Goal: Task Accomplishment & Management: Use online tool/utility

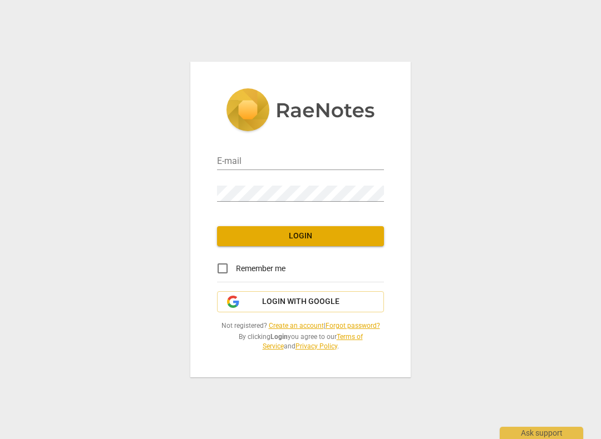
click at [277, 169] on input "email" at bounding box center [300, 162] width 167 height 16
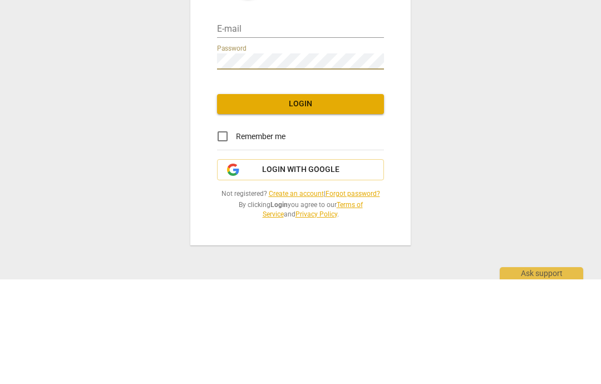
click at [220, 126] on input "email" at bounding box center [300, 134] width 167 height 16
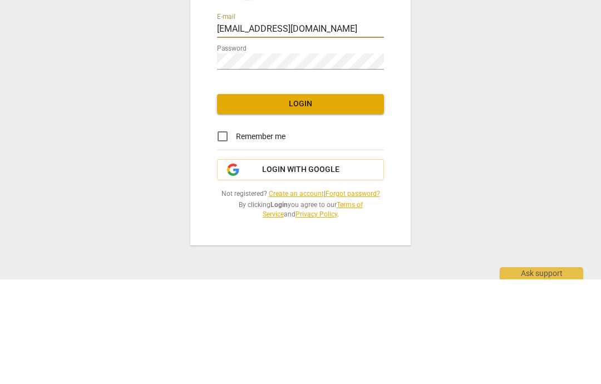
type input "[EMAIL_ADDRESS][DOMAIN_NAME]"
click at [304, 203] on span "Login" at bounding box center [300, 208] width 149 height 11
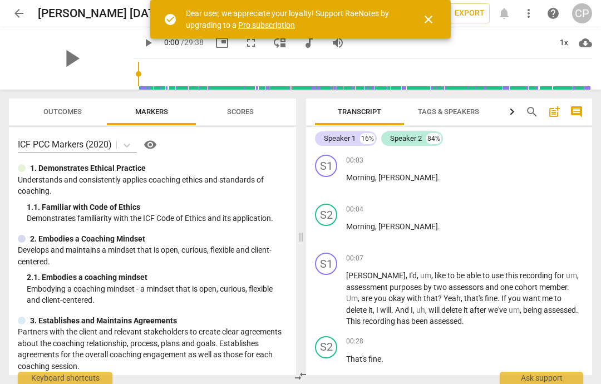
click at [9, 18] on span "arrow_back" at bounding box center [19, 13] width 20 height 13
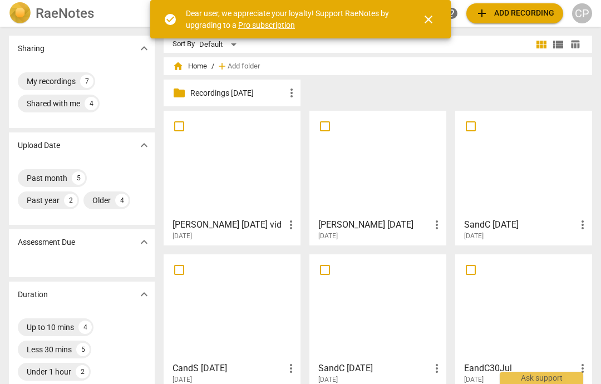
click at [219, 171] on div at bounding box center [231, 164] width 129 height 98
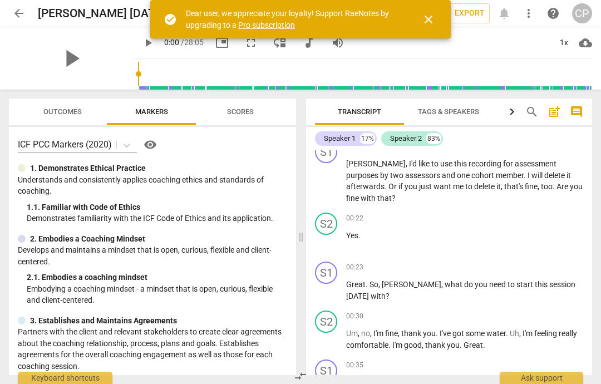
scroll to position [114, 0]
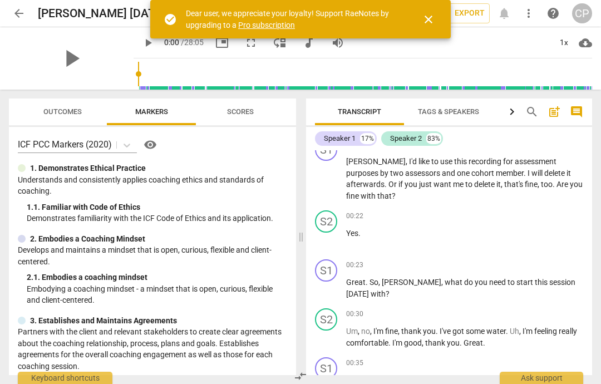
click at [557, 260] on p "Add competency" at bounding box center [556, 265] width 53 height 10
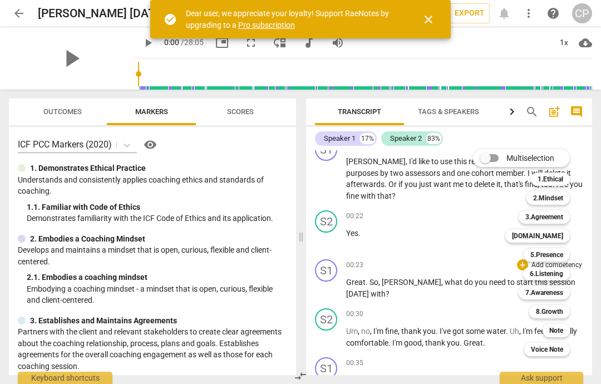
click at [547, 252] on b "5.Presence" at bounding box center [546, 254] width 33 height 13
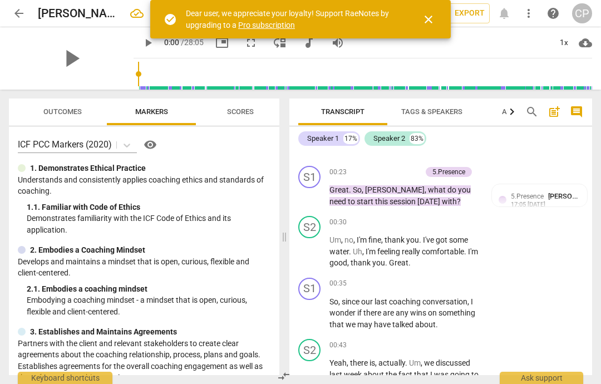
scroll to position [2, 0]
click at [445, 279] on p "Add competency" at bounding box center [445, 284] width 53 height 10
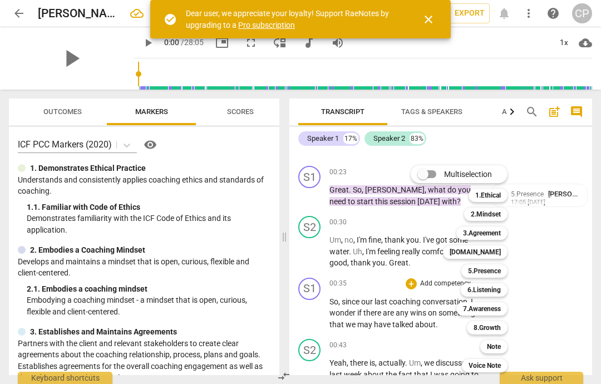
click at [547, 180] on div at bounding box center [300, 192] width 601 height 384
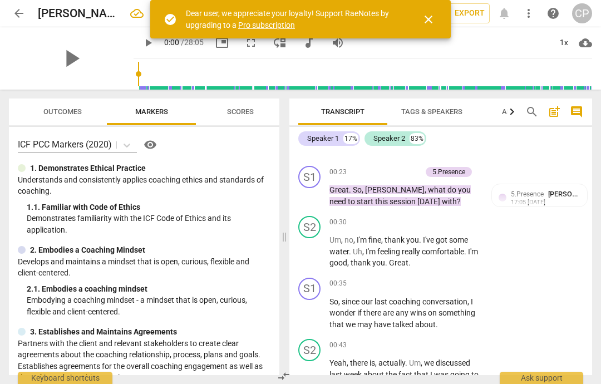
scroll to position [0, 0]
click at [535, 192] on span "5.Presence" at bounding box center [527, 196] width 33 height 8
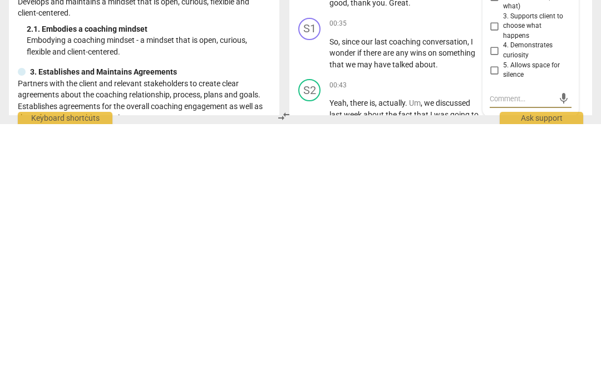
type textarea "I"
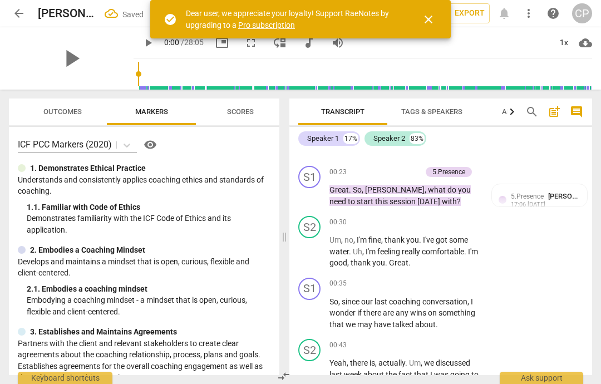
scroll to position [217, 0]
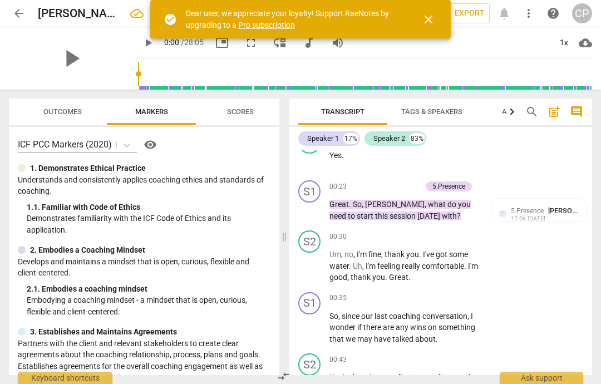
click at [511, 207] on span "5.Presence" at bounding box center [527, 211] width 33 height 8
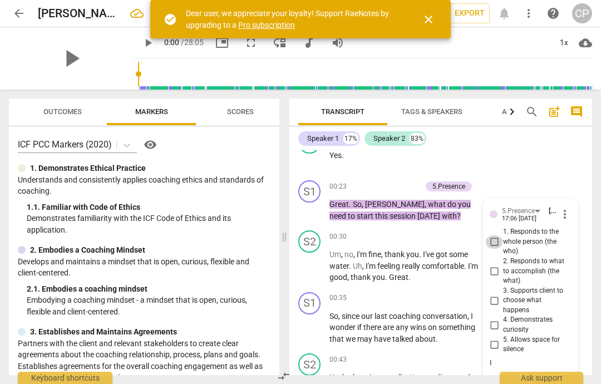
click at [493, 235] on input "1. Responds to the whole person (the who)" at bounding box center [494, 241] width 18 height 13
checkbox input "true"
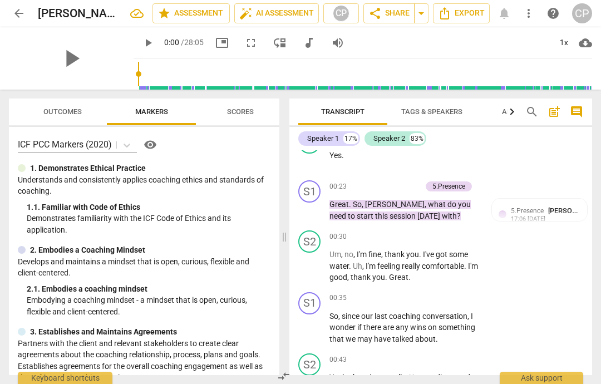
click at [435, 288] on div "S1 play_arrow pause 00:35 + Add competency keyboard_arrow_right So , since our …" at bounding box center [440, 319] width 303 height 62
click at [442, 293] on p "Add competency" at bounding box center [445, 298] width 53 height 10
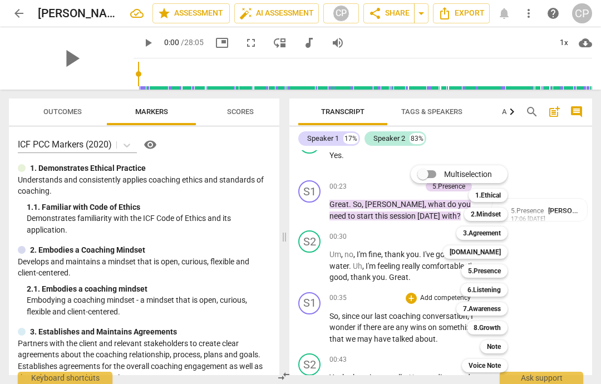
click at [490, 286] on b "6.Listening" at bounding box center [483, 289] width 33 height 13
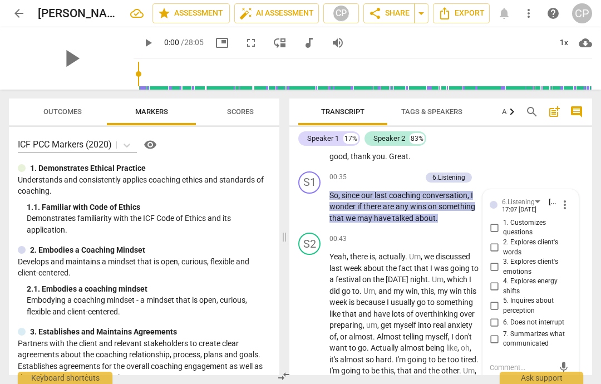
scroll to position [338, 0]
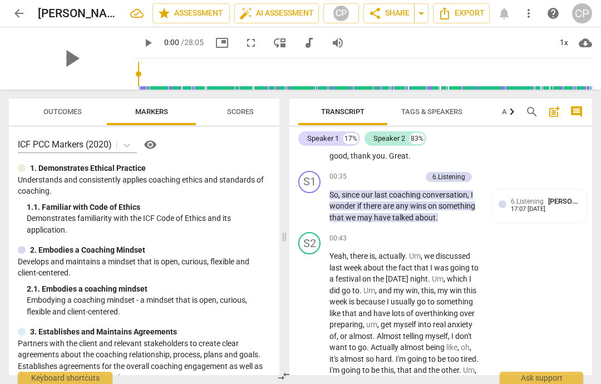
click at [540, 206] on div "17:07 [DATE]" at bounding box center [528, 209] width 34 height 7
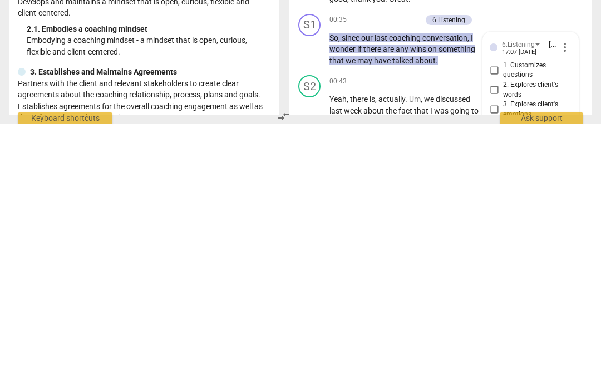
scroll to position [234, 0]
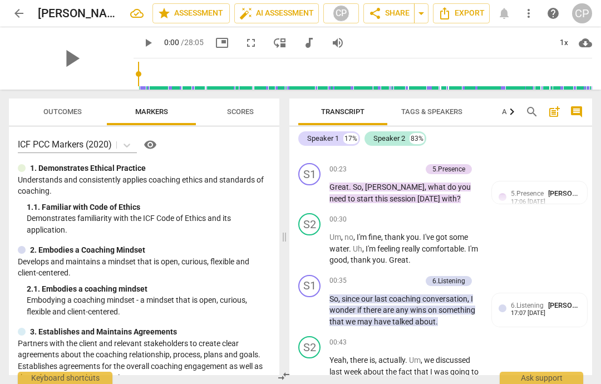
click at [394, 276] on p "Add competency" at bounding box center [394, 281] width 53 height 10
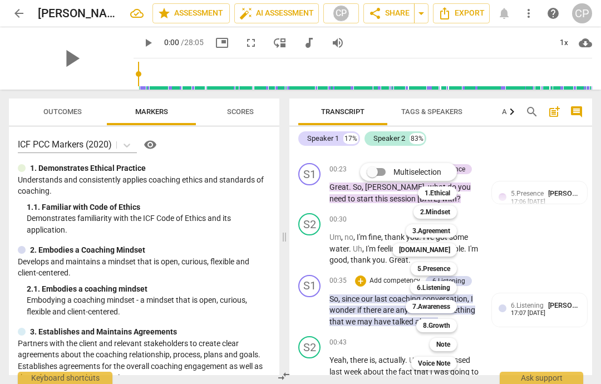
click at [443, 288] on b "6.Listening" at bounding box center [433, 287] width 33 height 13
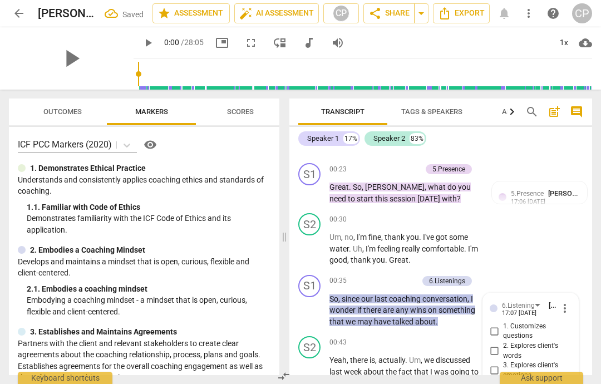
scroll to position [424, 0]
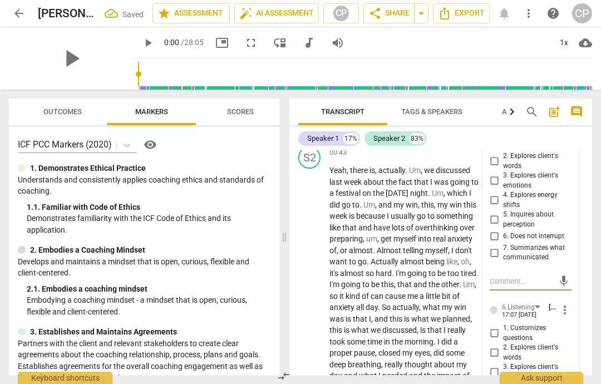
click at [496, 326] on input "1. Customizes questions" at bounding box center [494, 332] width 18 height 13
checkbox input "true"
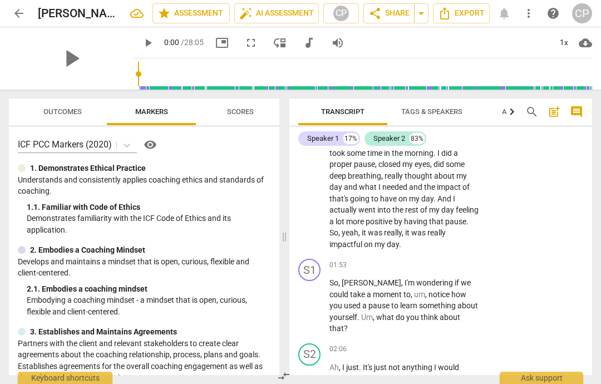
scroll to position [613, 0]
click at [442, 260] on p "Add competency" at bounding box center [445, 265] width 53 height 10
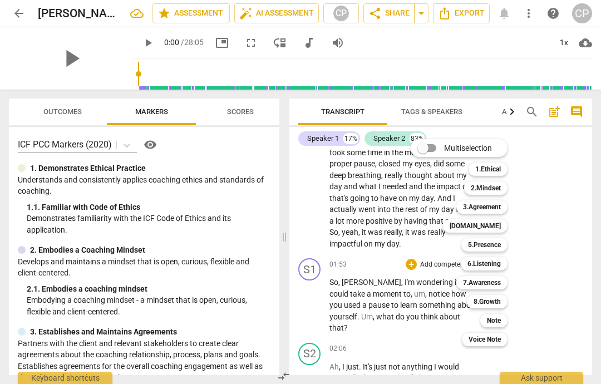
click at [495, 224] on b "[DOMAIN_NAME]" at bounding box center [474, 225] width 51 height 13
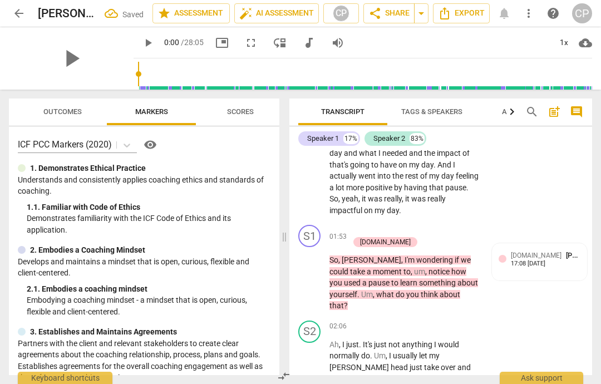
scroll to position [645, 0]
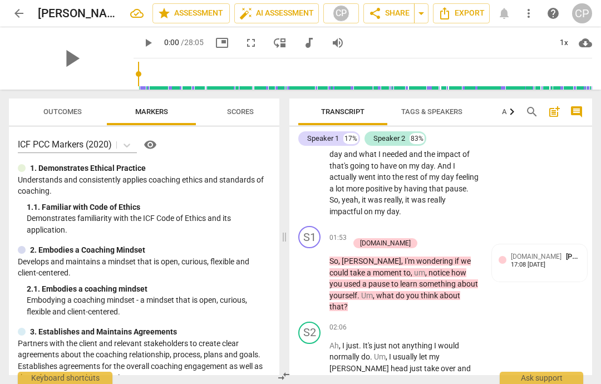
click at [524, 261] on div "17:08 [DATE]" at bounding box center [528, 264] width 34 height 7
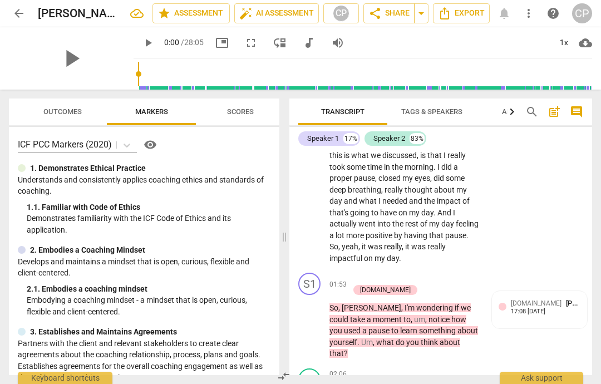
scroll to position [593, 0]
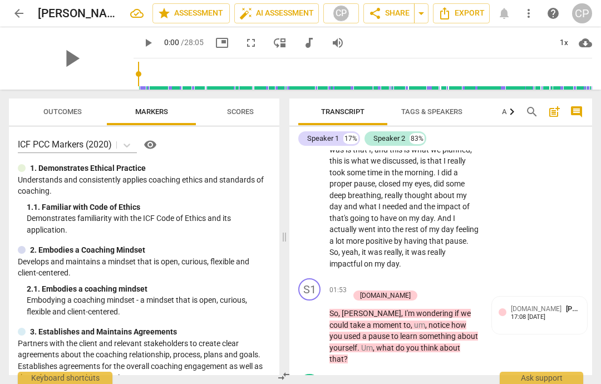
click at [522, 303] on div "[DOMAIN_NAME] [PERSON_NAME]" at bounding box center [546, 308] width 70 height 11
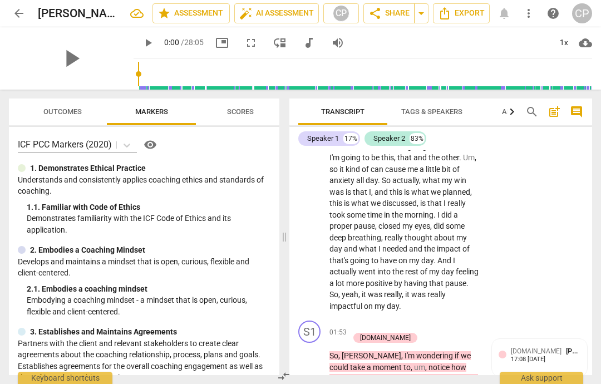
scroll to position [550, 0]
click at [528, 348] on span "[DOMAIN_NAME]" at bounding box center [536, 352] width 51 height 8
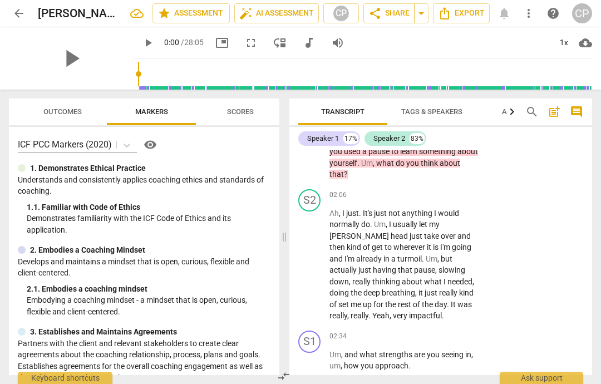
scroll to position [779, 0]
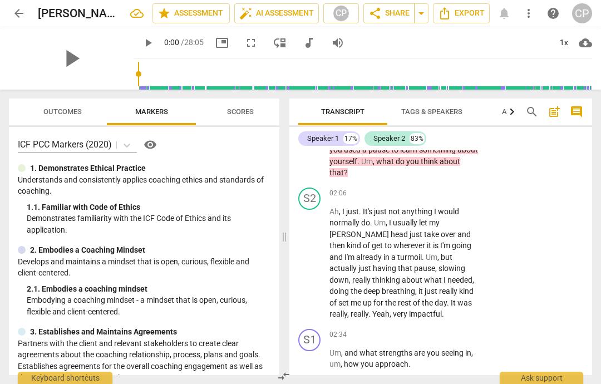
click at [466, 330] on p "Add competency" at bounding box center [445, 335] width 53 height 10
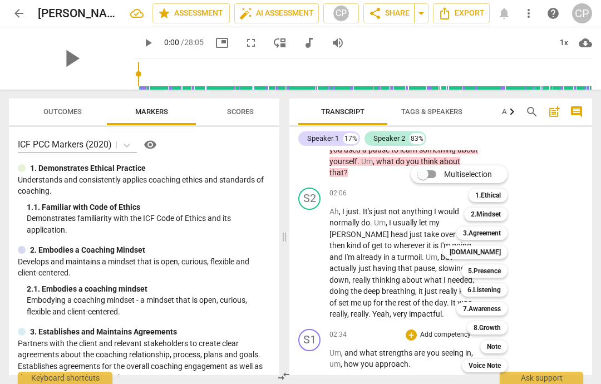
click at [494, 247] on b "[DOMAIN_NAME]" at bounding box center [474, 251] width 51 height 13
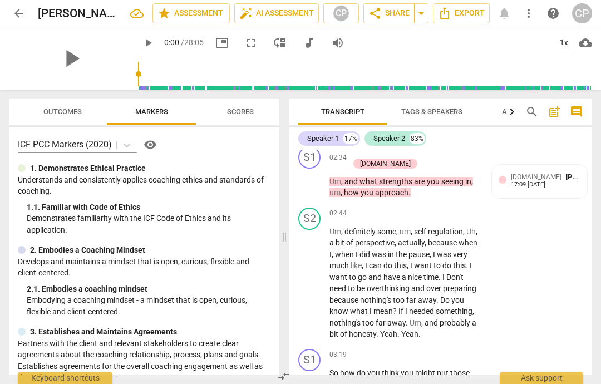
scroll to position [963, 0]
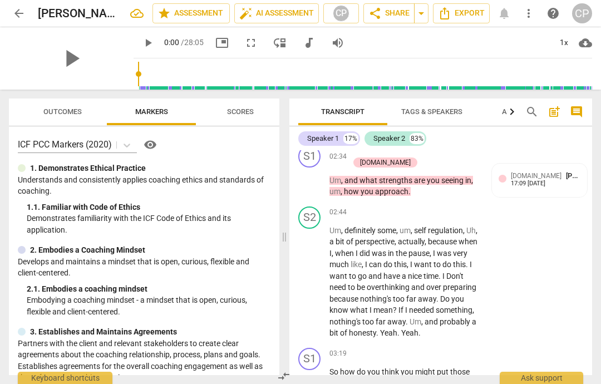
click at [94, 234] on div "ICF PCC Markers (2020) visibility 1. Demonstrates Ethical Practice Understands …" at bounding box center [144, 251] width 270 height 248
click at [455, 349] on p "Add competency" at bounding box center [445, 354] width 53 height 10
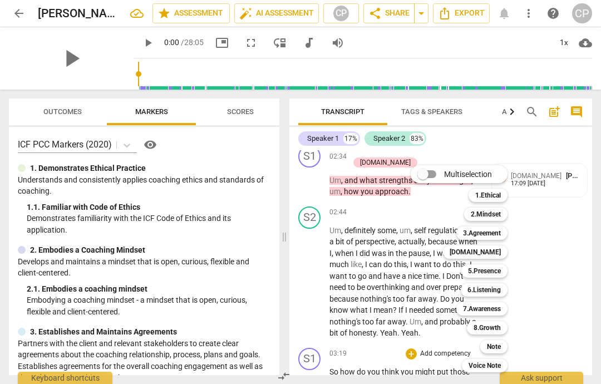
click at [489, 305] on b "7.Awareness" at bounding box center [482, 308] width 38 height 13
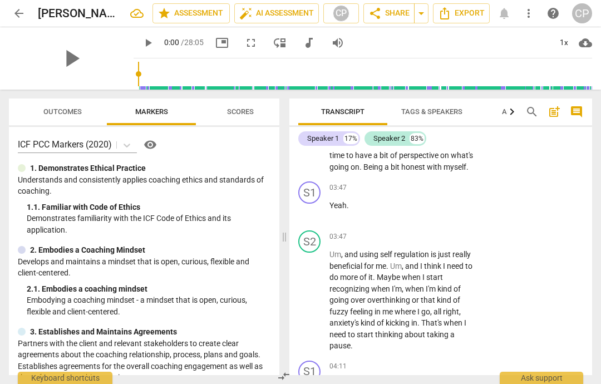
scroll to position [1286, 0]
click at [441, 361] on p "Add competency" at bounding box center [445, 366] width 53 height 10
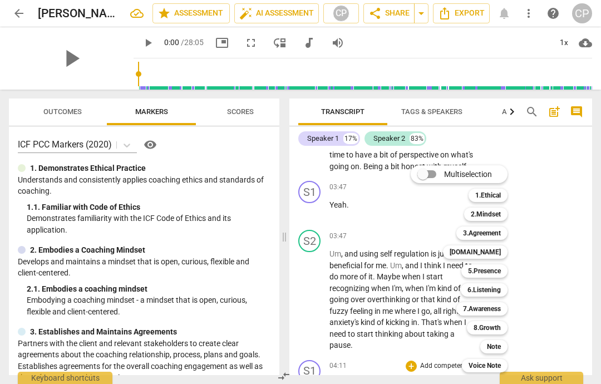
click at [261, 273] on div at bounding box center [300, 192] width 601 height 384
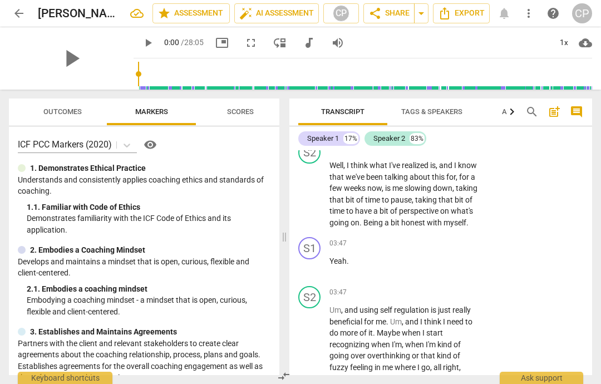
scroll to position [1229, 0]
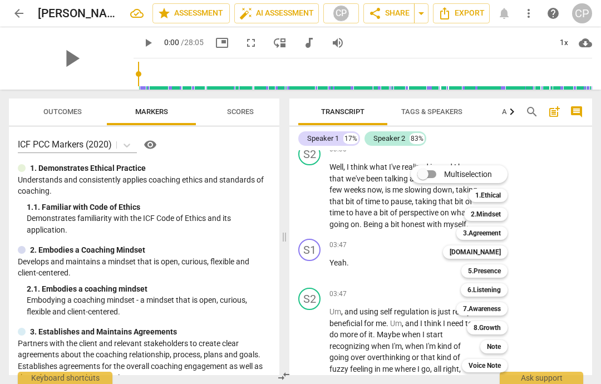
click at [483, 234] on b "3.Agreement" at bounding box center [482, 232] width 38 height 13
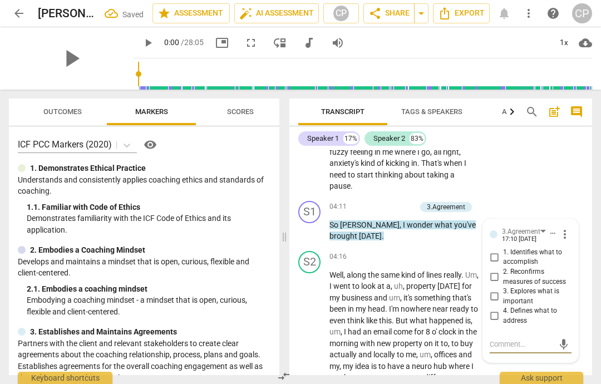
scroll to position [1444, 0]
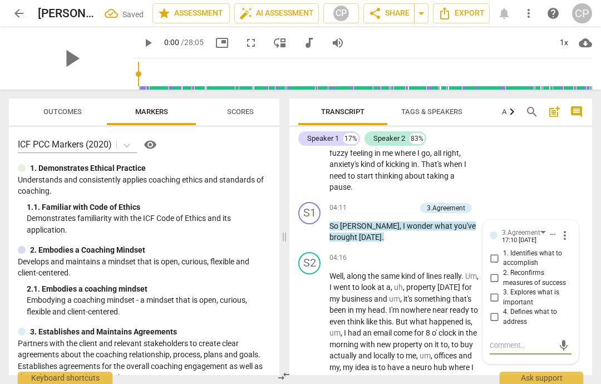
click at [496, 251] on input "1. Identifies what to accomplish" at bounding box center [494, 257] width 18 height 13
checkbox input "true"
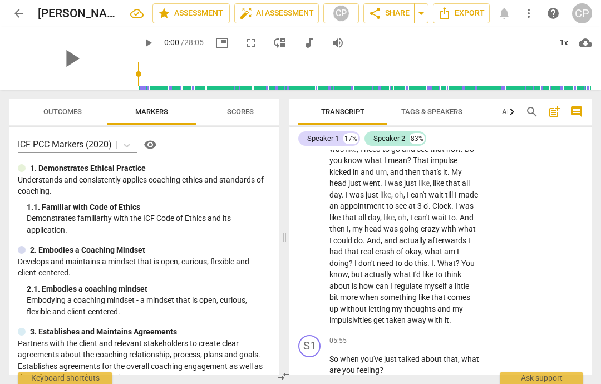
scroll to position [1823, 0]
click at [441, 335] on div "+ Add competency" at bounding box center [438, 340] width 66 height 11
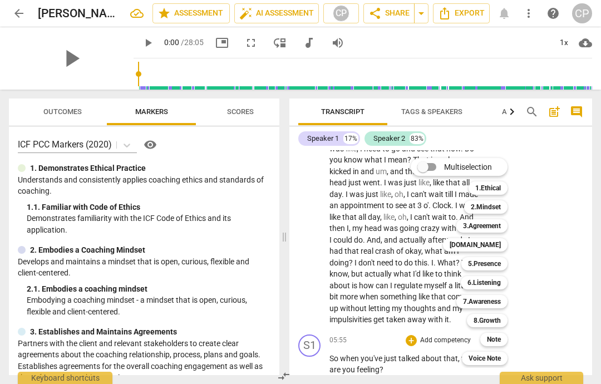
click at [489, 284] on b "6.Listening" at bounding box center [483, 282] width 33 height 13
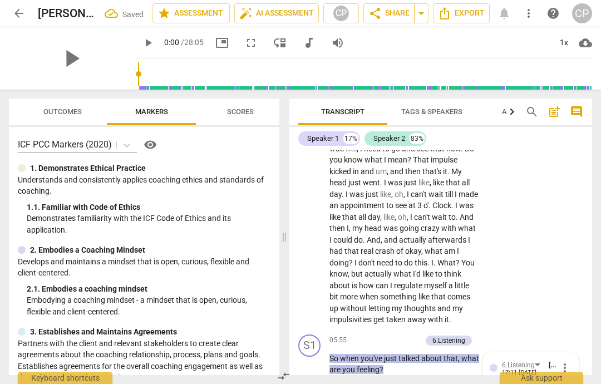
scroll to position [2007, 0]
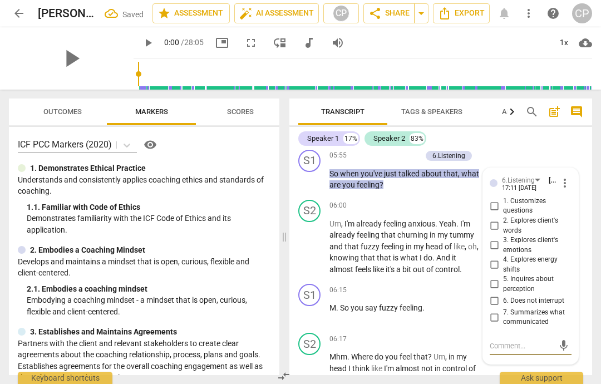
click at [494, 239] on input "3. Explores client's emotions" at bounding box center [494, 245] width 18 height 13
checkbox input "true"
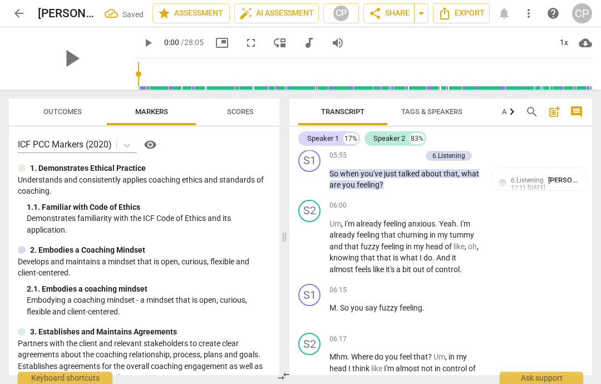
click at [450, 284] on div "+ Add competency" at bounding box center [438, 289] width 66 height 11
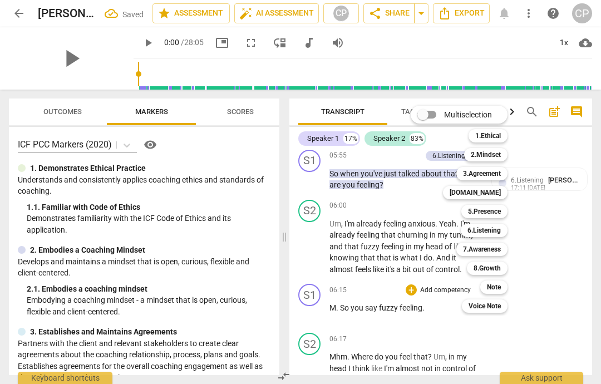
click at [492, 227] on b "6.Listening" at bounding box center [483, 230] width 33 height 13
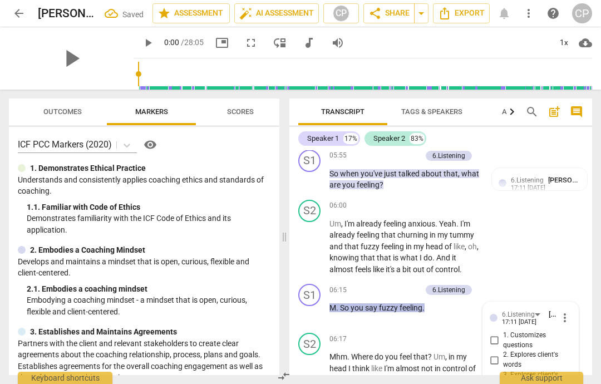
scroll to position [2140, 0]
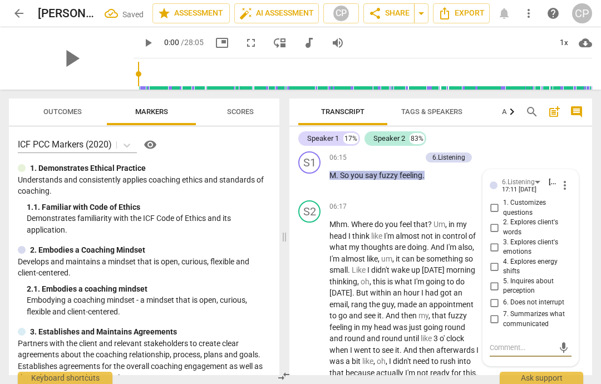
click at [493, 240] on input "3. Explores client's emotions" at bounding box center [494, 246] width 18 height 13
checkbox input "true"
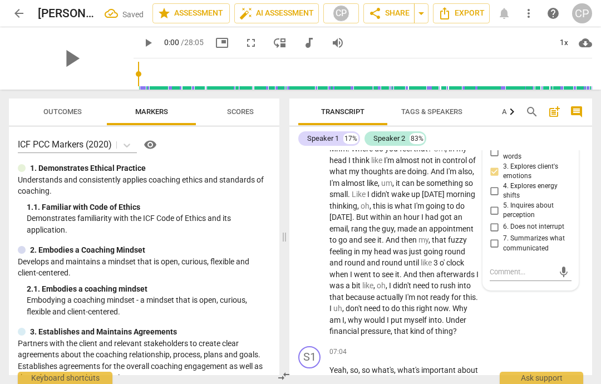
scroll to position [2219, 0]
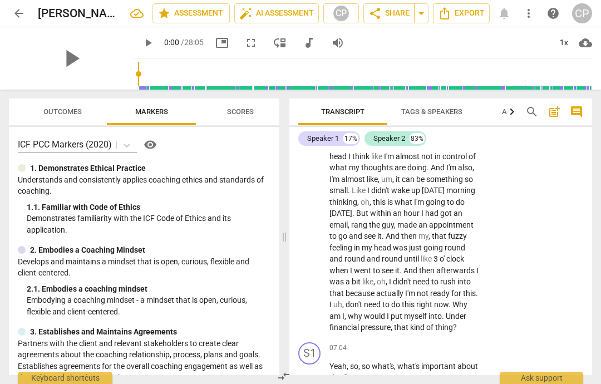
click at [435, 343] on p "Add competency" at bounding box center [445, 348] width 53 height 10
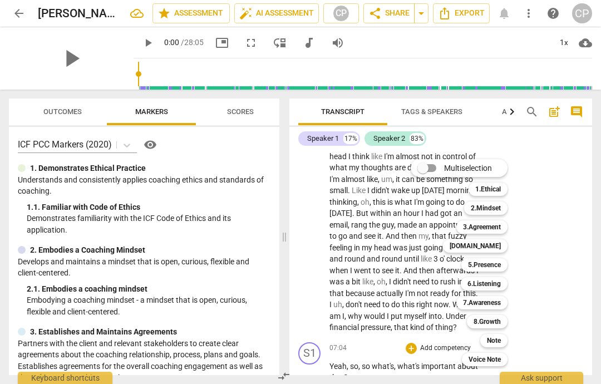
click at [487, 226] on b "3.Agreement" at bounding box center [482, 226] width 38 height 13
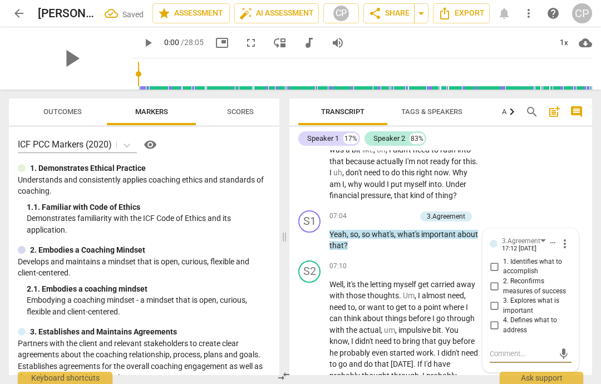
scroll to position [2351, 0]
click at [494, 299] on input "3. Explores what is important" at bounding box center [494, 305] width 18 height 13
checkbox input "true"
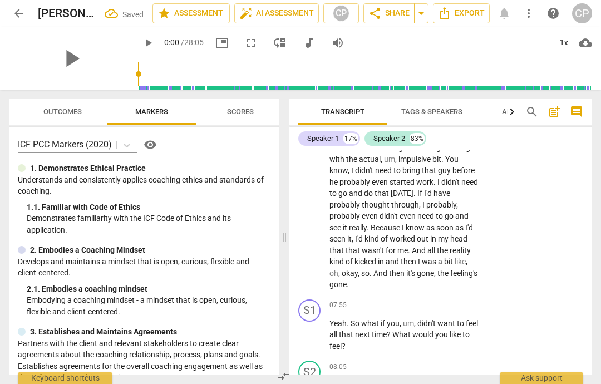
scroll to position [2522, 0]
click at [445, 300] on p "Add competency" at bounding box center [445, 305] width 53 height 10
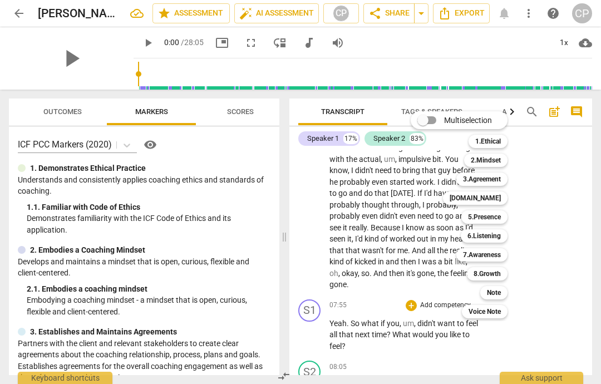
click at [479, 253] on b "7.Awareness" at bounding box center [482, 254] width 38 height 13
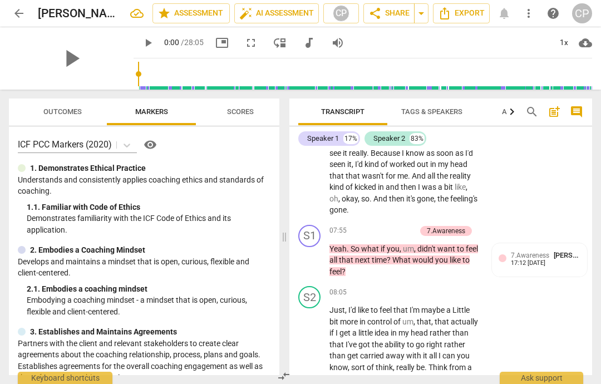
scroll to position [2599, 0]
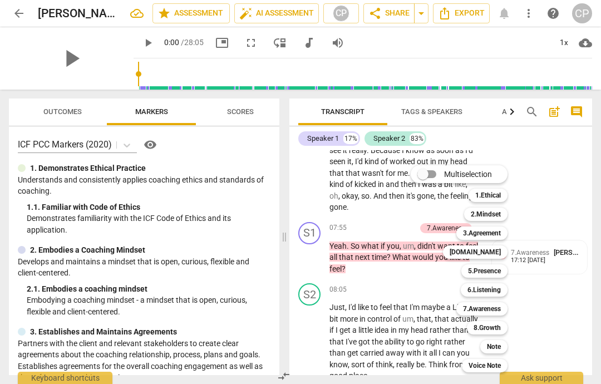
click at [484, 230] on b "3.Agreement" at bounding box center [482, 232] width 38 height 13
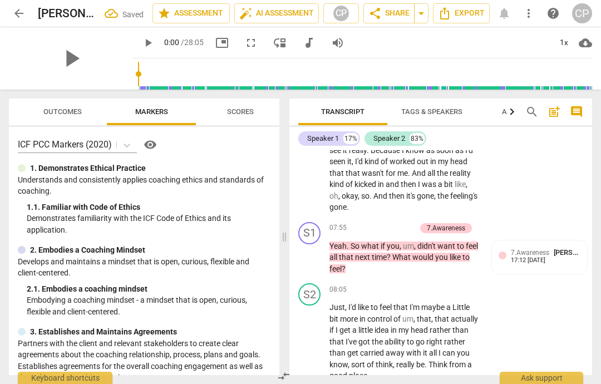
scroll to position [2774, 0]
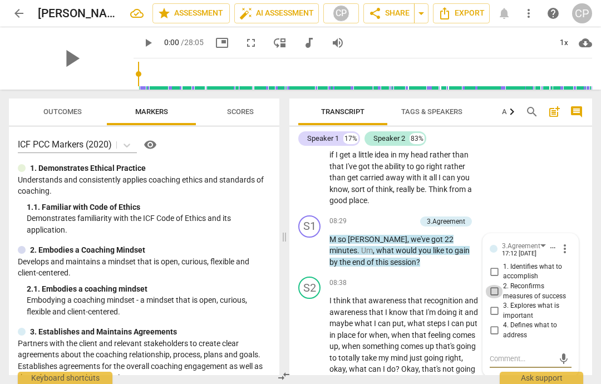
click at [496, 285] on input "2. Reconfirms measures of success" at bounding box center [494, 291] width 18 height 13
checkbox input "true"
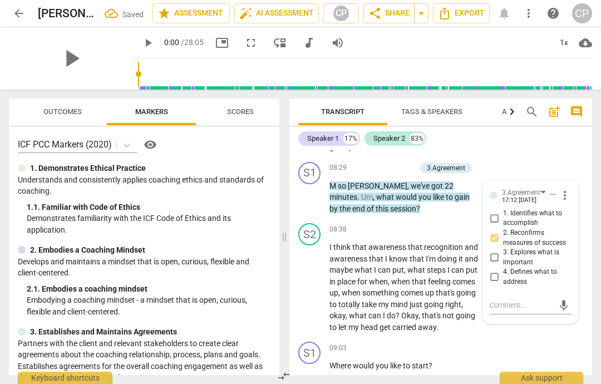
scroll to position [2834, 0]
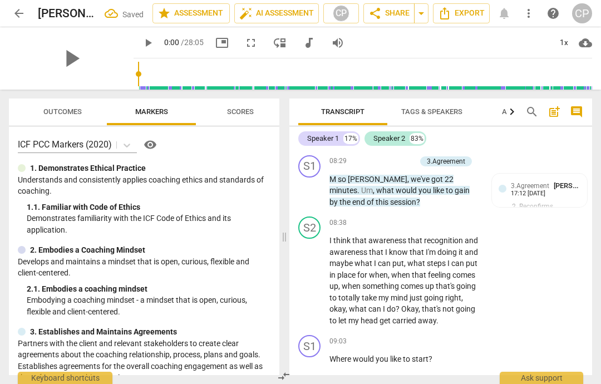
click at [405, 354] on span "to" at bounding box center [407, 358] width 9 height 9
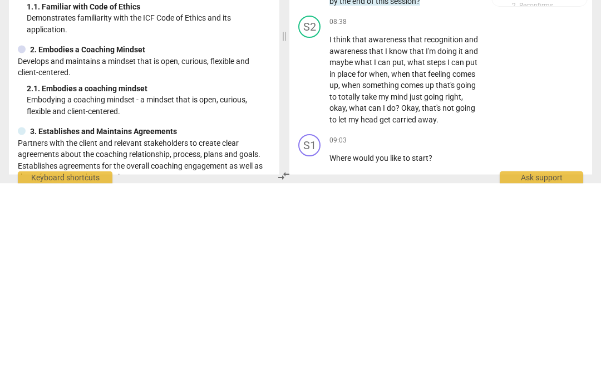
click at [453, 336] on p "Add competency" at bounding box center [445, 341] width 53 height 10
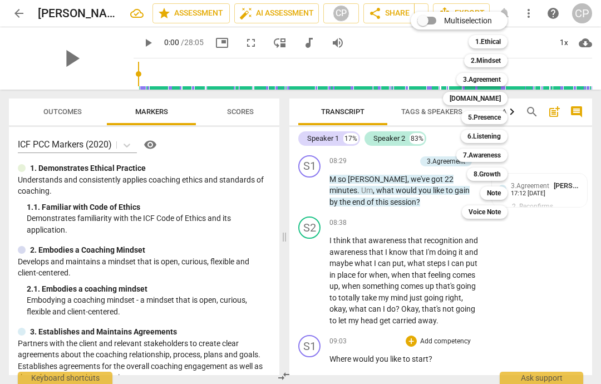
click at [483, 74] on b "3.Agreement" at bounding box center [482, 79] width 38 height 13
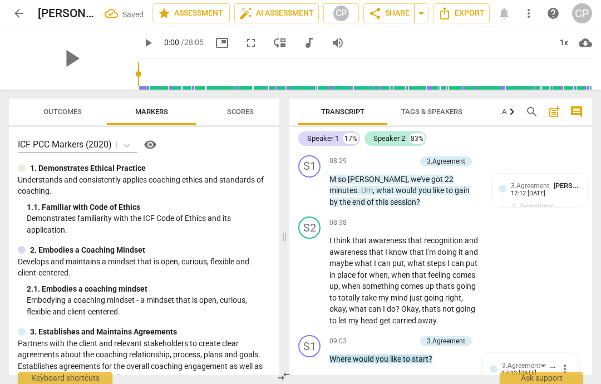
scroll to position [2843, 0]
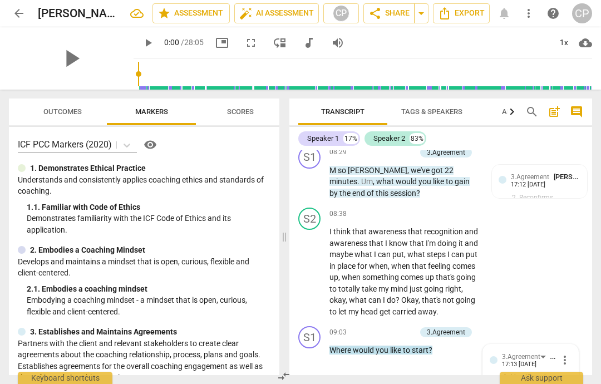
checkbox input "true"
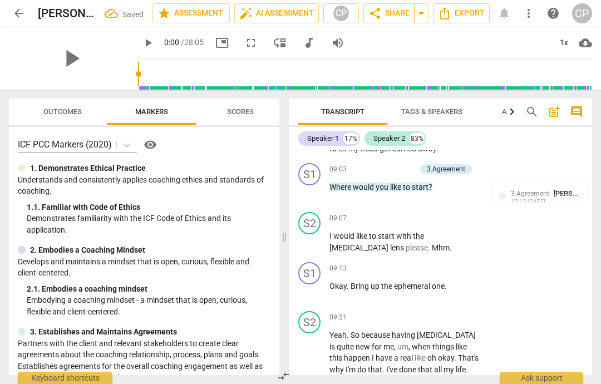
scroll to position [3007, 0]
click at [424, 263] on p "Add competency" at bounding box center [445, 268] width 53 height 10
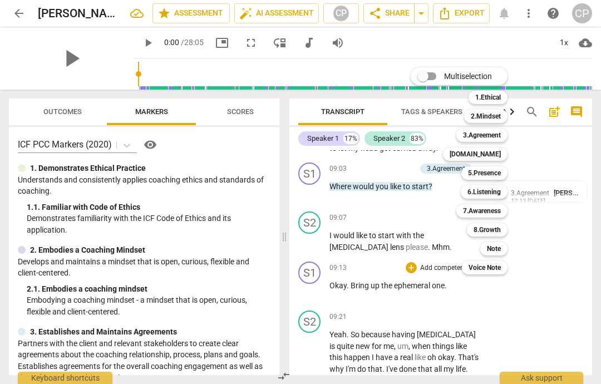
click at [423, 186] on div "Multiselection m 1.Ethical 1 2.Mindset 2 3.Agreement 3 [DOMAIN_NAME] 4 5.Presen…" at bounding box center [467, 171] width 122 height 212
click at [425, 184] on div "Multiselection m 1.Ethical 1 2.Mindset 2 3.Agreement 3 [DOMAIN_NAME] 4 5.Presen…" at bounding box center [467, 171] width 122 height 212
click at [425, 185] on div "Multiselection m 1.Ethical 1 2.Mindset 2 3.Agreement 3 [DOMAIN_NAME] 4 5.Presen…" at bounding box center [467, 171] width 122 height 212
click at [409, 188] on div "Multiselection m 1.Ethical 1 2.Mindset 2 3.Agreement 3 [DOMAIN_NAME] 4 5.Presen…" at bounding box center [467, 171] width 122 height 212
click at [415, 191] on div "Multiselection m 1.Ethical 1 2.Mindset 2 3.Agreement 3 [DOMAIN_NAME] 4 5.Presen…" at bounding box center [467, 171] width 122 height 212
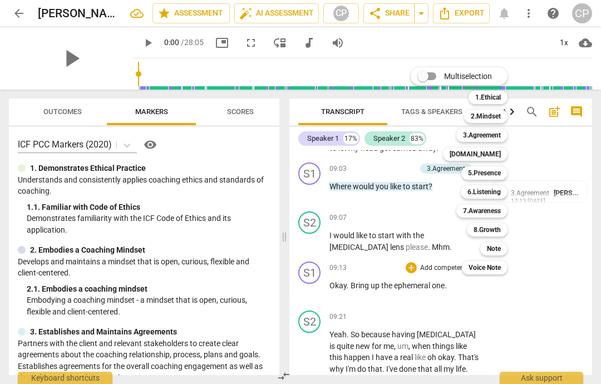
click at [383, 215] on div at bounding box center [300, 192] width 601 height 384
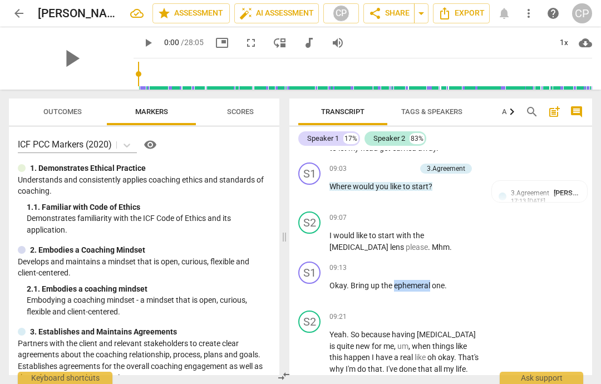
click at [365, 280] on p "Okay . Bring up the ephemeral one ." at bounding box center [404, 286] width 150 height 12
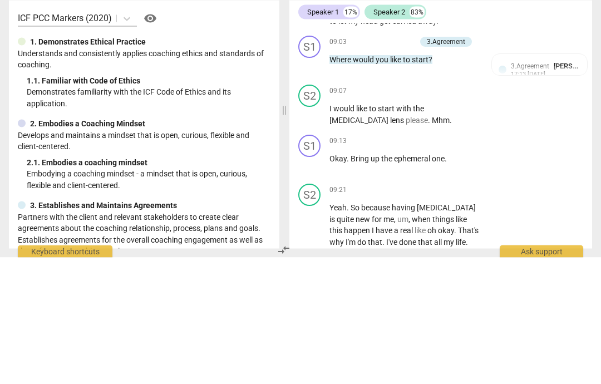
click at [433, 281] on span "one" at bounding box center [438, 285] width 13 height 9
click at [405, 281] on span "the AFFEM" at bounding box center [399, 285] width 36 height 9
click at [442, 280] on p "Okay . Bring up the AFEEMA one ." at bounding box center [404, 286] width 150 height 12
click at [450, 257] on div "S1 play_arrow pause 09:13 + Add competency keyboard_arrow_right Okay . Bring up…" at bounding box center [440, 281] width 303 height 49
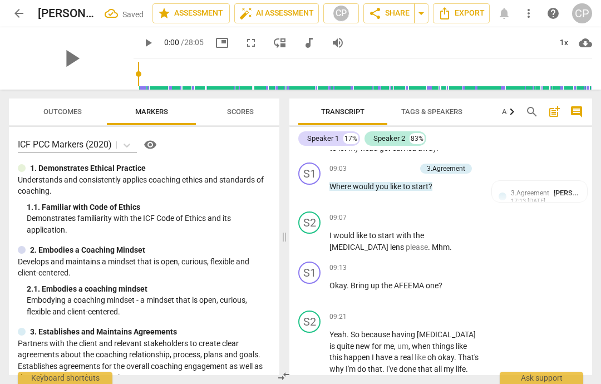
click at [433, 262] on div "+ Add competency" at bounding box center [438, 267] width 66 height 11
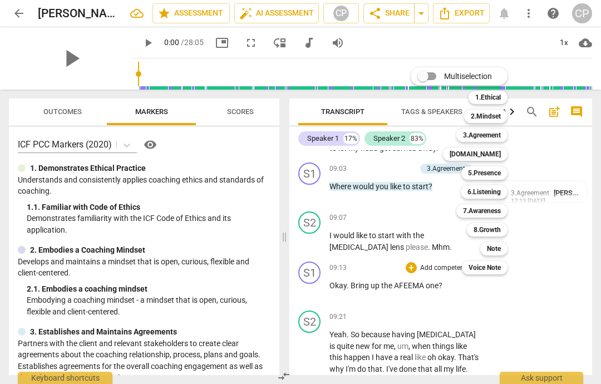
click at [491, 156] on b "[DOMAIN_NAME]" at bounding box center [474, 153] width 51 height 13
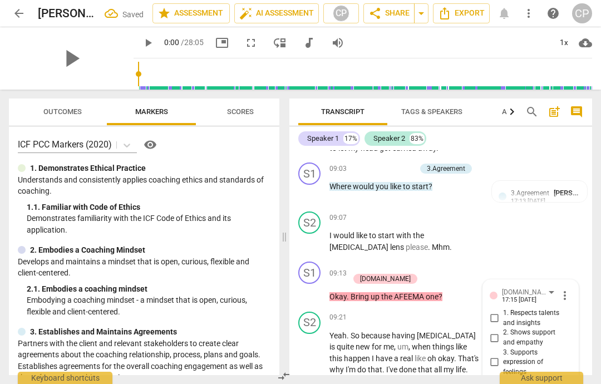
checkbox input "true"
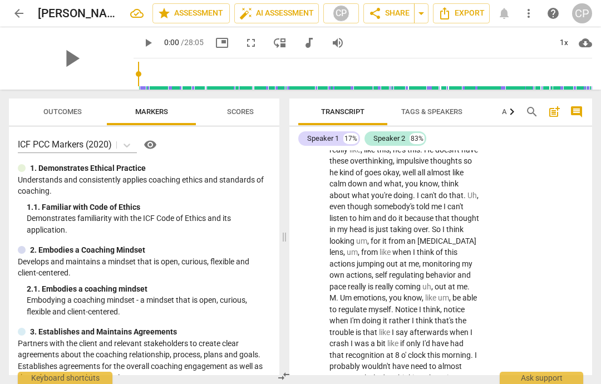
scroll to position [3251, 0]
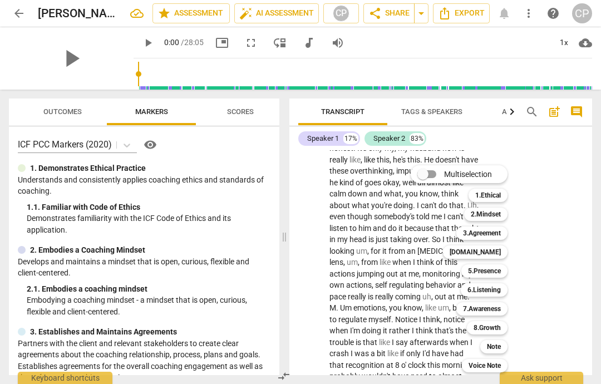
click at [491, 249] on b "[DOMAIN_NAME]" at bounding box center [474, 251] width 51 height 13
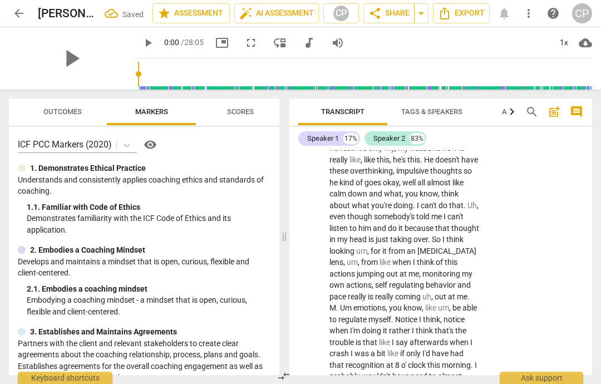
scroll to position [3445, 0]
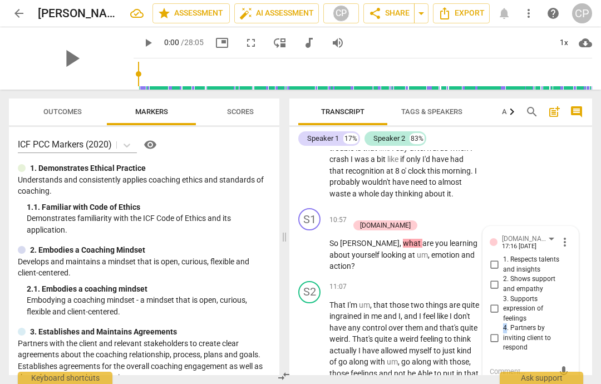
click at [492, 331] on input "4. Partners by inviting client to respond" at bounding box center [494, 337] width 18 height 13
checkbox input "true"
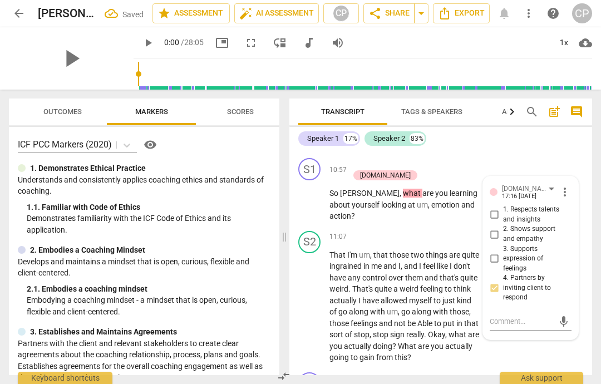
scroll to position [3502, 0]
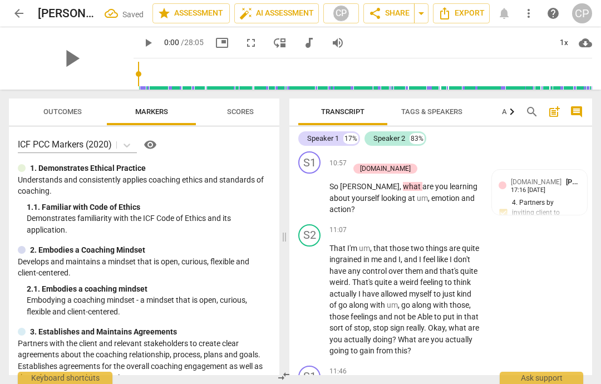
click at [450, 385] on span "I" at bounding box center [452, 389] width 4 height 9
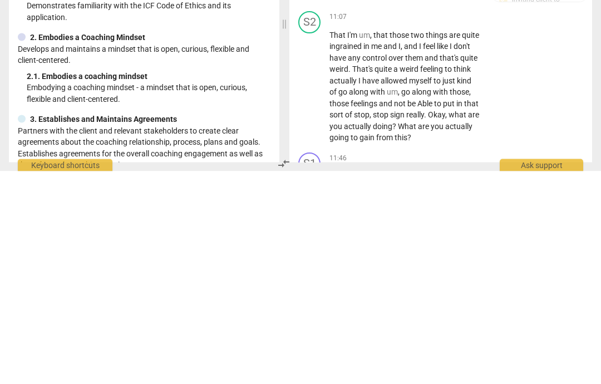
click at [400, 385] on span "past" at bounding box center [408, 389] width 17 height 9
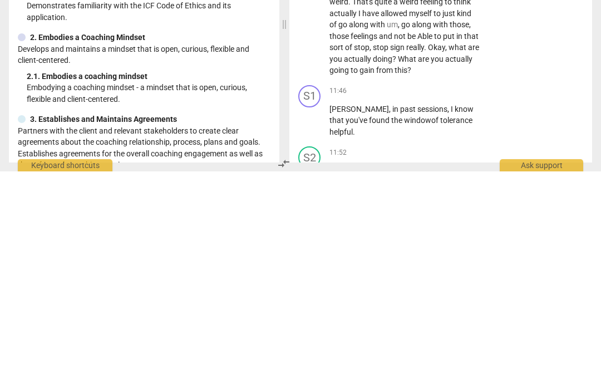
scroll to position [3588, 0]
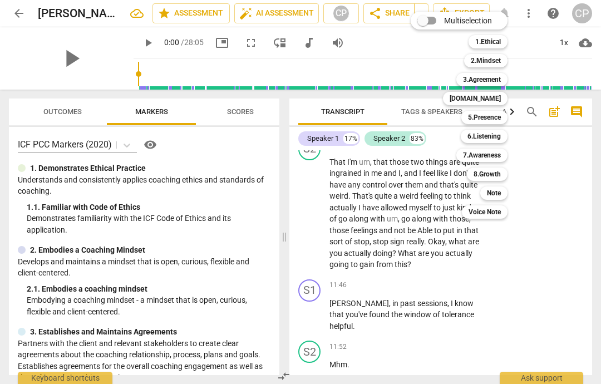
click at [498, 94] on b "[DOMAIN_NAME]" at bounding box center [474, 98] width 51 height 13
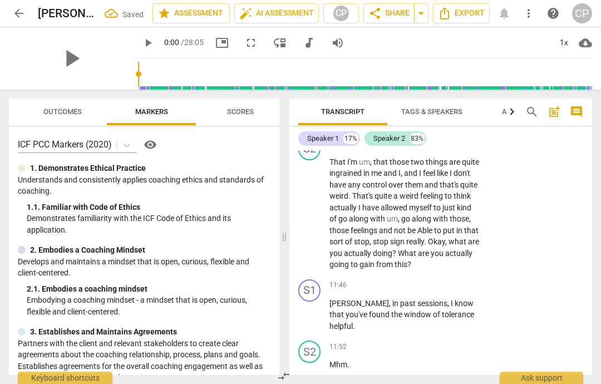
scroll to position [3742, 0]
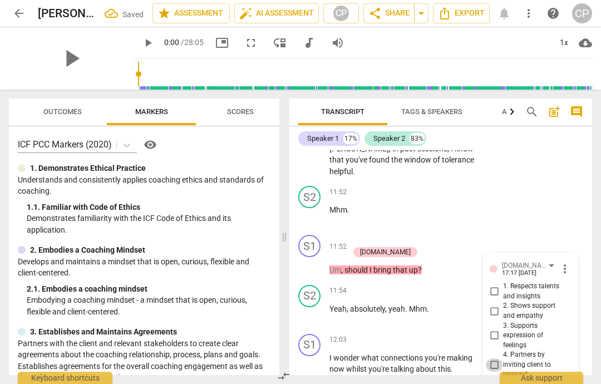
click at [496, 358] on input "4. Partners by inviting client to respond" at bounding box center [494, 364] width 18 height 13
checkbox input "true"
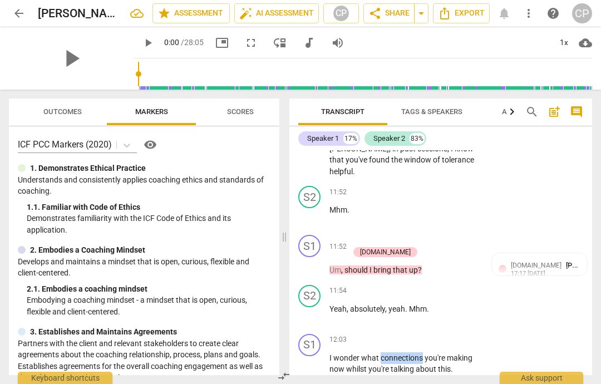
click at [546, 329] on div "S1 play_arrow pause 12:03 + Add competency keyboard_arrow_right I wonder what c…" at bounding box center [440, 354] width 303 height 50
click at [438, 334] on div "+ Add competency" at bounding box center [438, 339] width 66 height 11
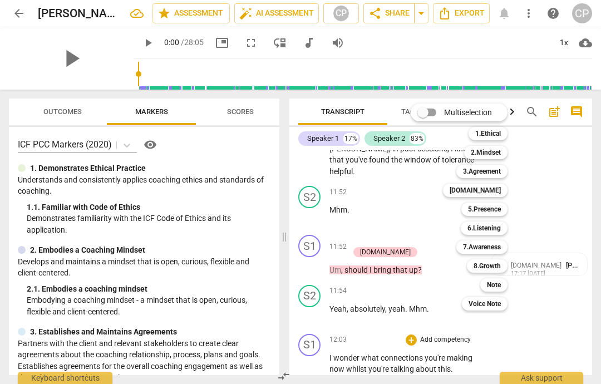
click at [496, 191] on b "[DOMAIN_NAME]" at bounding box center [474, 190] width 51 height 13
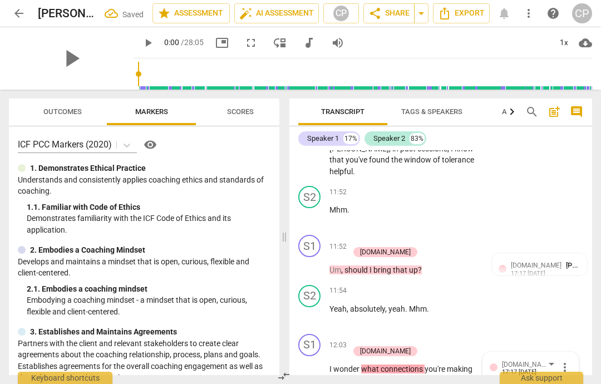
checkbox input "true"
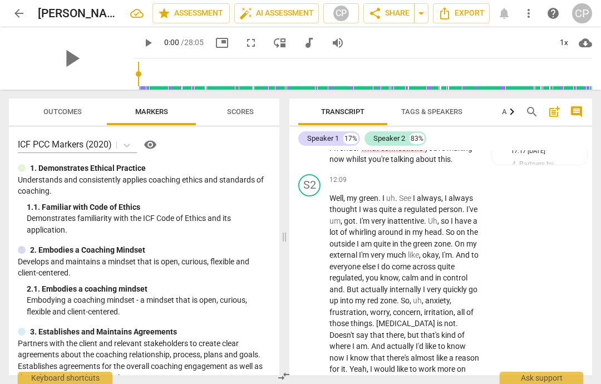
scroll to position [3969, 0]
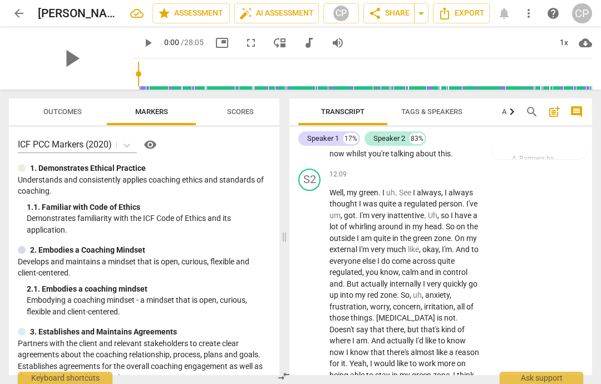
click at [305, 191] on div "play_arrow pause" at bounding box center [315, 284] width 28 height 187
click at [533, 149] on div "Speaker 1 17% Speaker 2 83% S1 play_arrow pause 00:03 + Add competency keyboard…" at bounding box center [440, 251] width 303 height 248
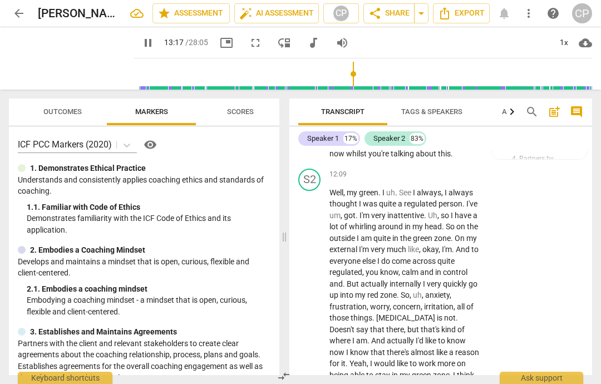
type input "798"
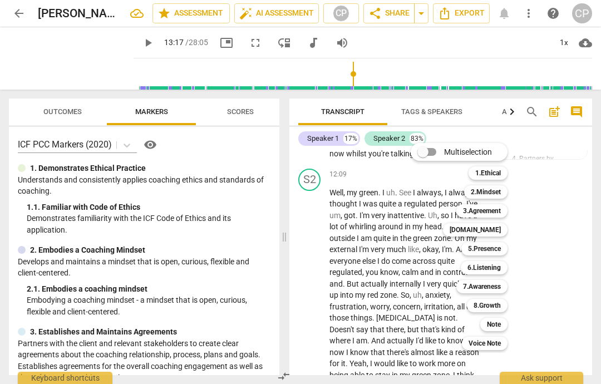
click at [484, 284] on b "7.Awareness" at bounding box center [482, 286] width 38 height 13
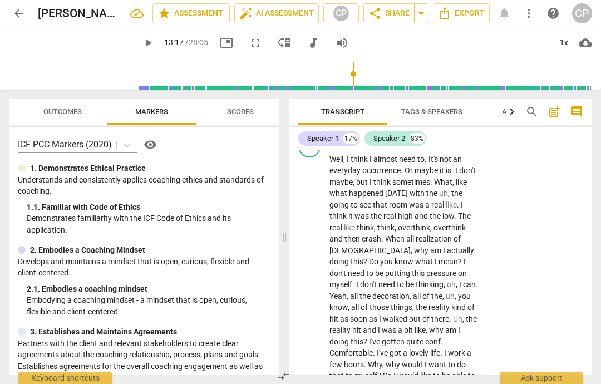
scroll to position [4286, 0]
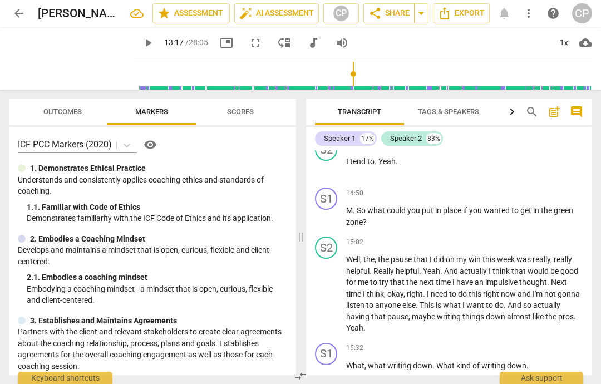
scroll to position [3153, 0]
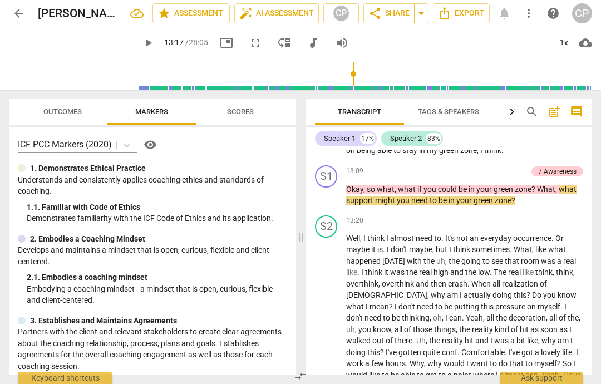
click at [286, 205] on div "1. 1. Familiar with Code of Ethics" at bounding box center [157, 207] width 260 height 12
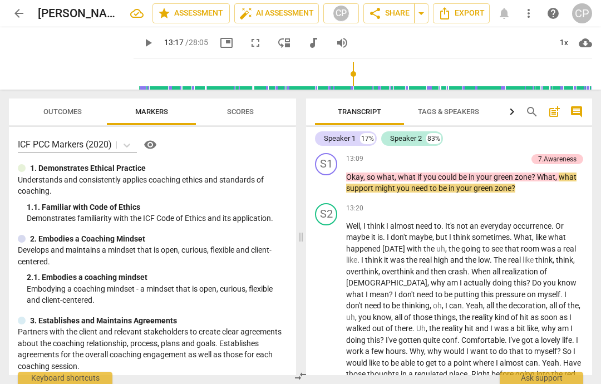
scroll to position [3178, 0]
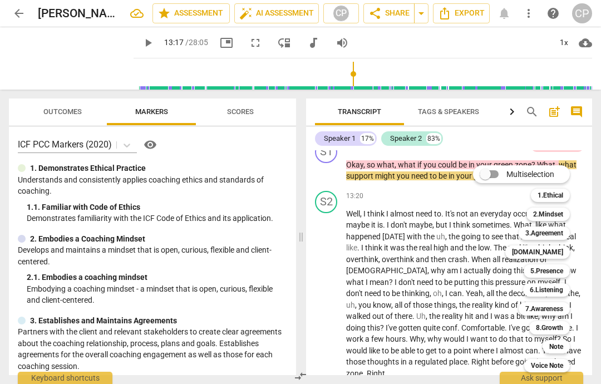
click at [554, 288] on b "6.Listening" at bounding box center [545, 289] width 33 height 13
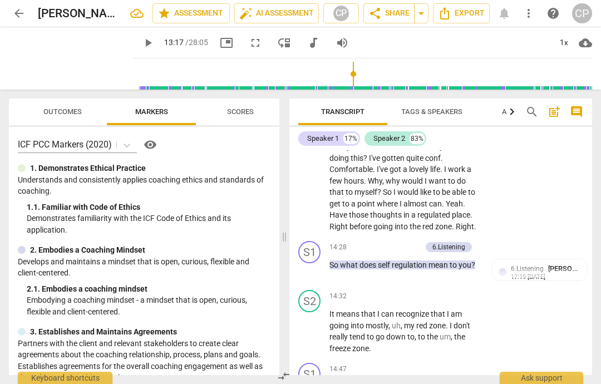
scroll to position [4470, 0]
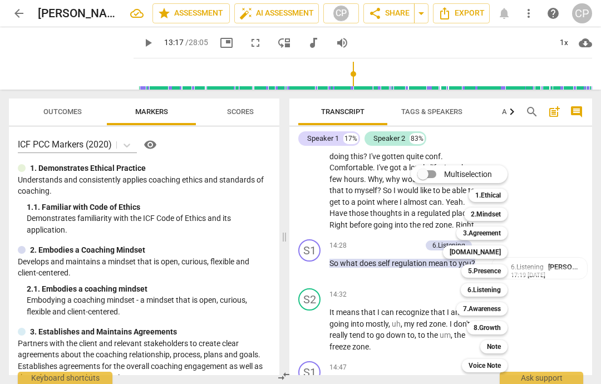
click at [491, 325] on b "8.Growth" at bounding box center [486, 327] width 27 height 13
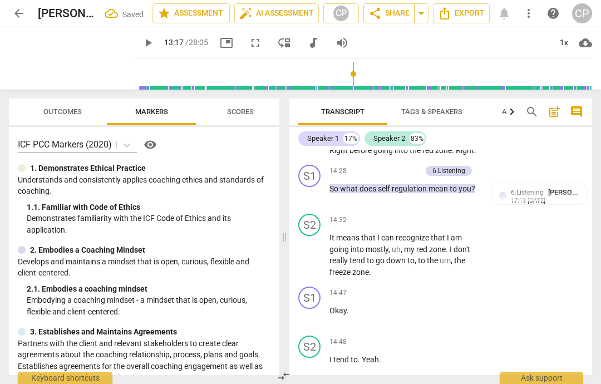
scroll to position [0, 0]
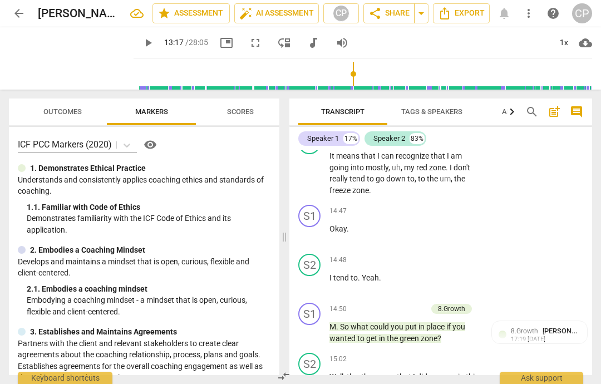
scroll to position [4626, 0]
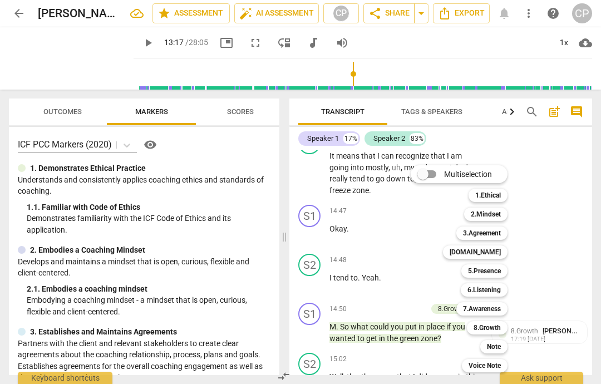
click at [492, 288] on b "6.Listening" at bounding box center [483, 289] width 33 height 13
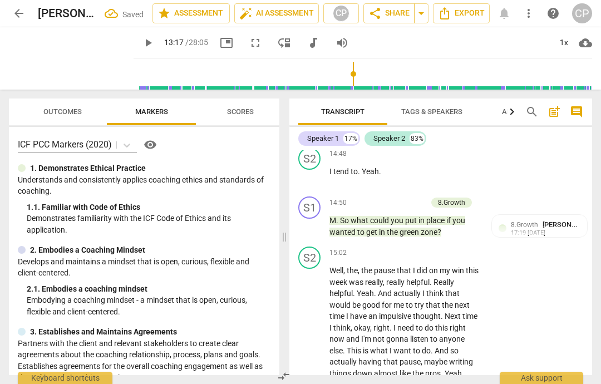
scroll to position [2, 0]
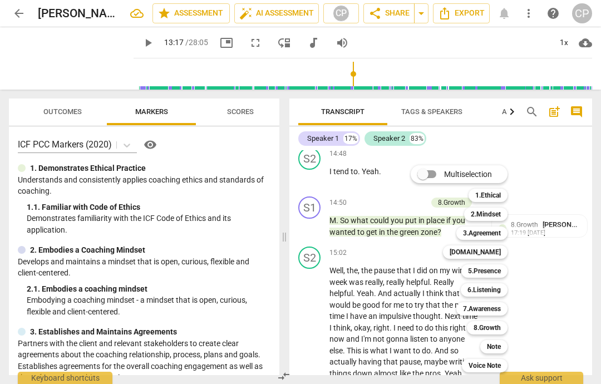
click at [487, 327] on b "8.Growth" at bounding box center [486, 327] width 27 height 13
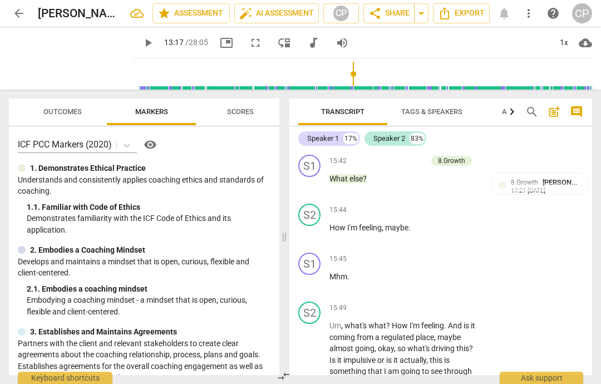
scroll to position [5063, 0]
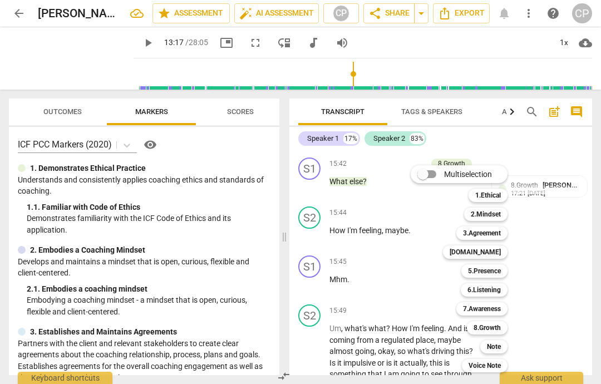
click at [483, 309] on b "7.Awareness" at bounding box center [482, 308] width 38 height 13
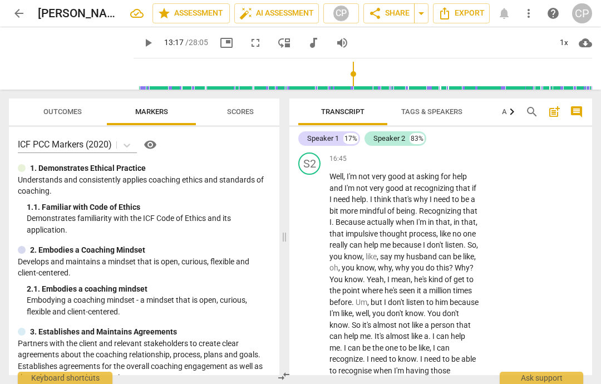
scroll to position [5452, 0]
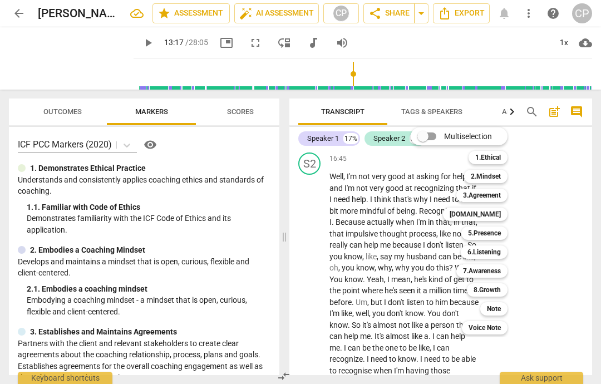
click at [483, 230] on b "5.Presence" at bounding box center [484, 232] width 33 height 13
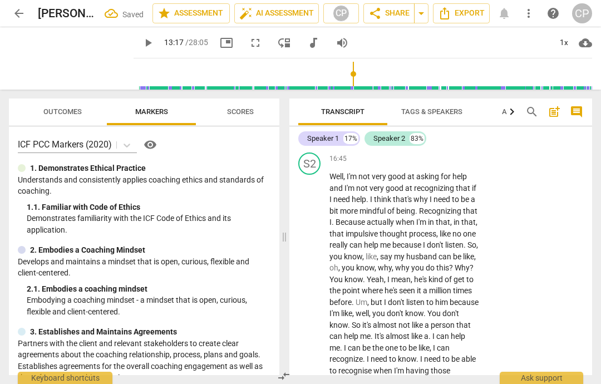
scroll to position [5602, 0]
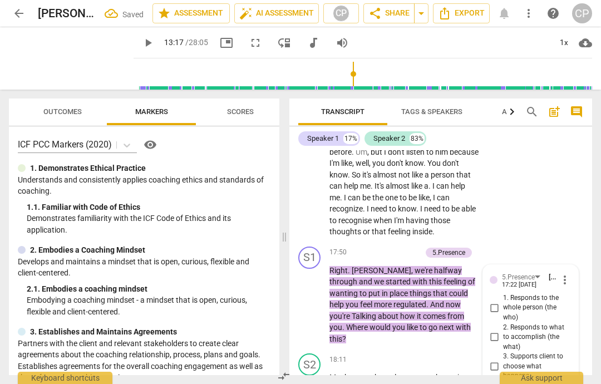
click at [494, 360] on input "3. Supports client to choose what happens" at bounding box center [494, 366] width 18 height 13
checkbox input "true"
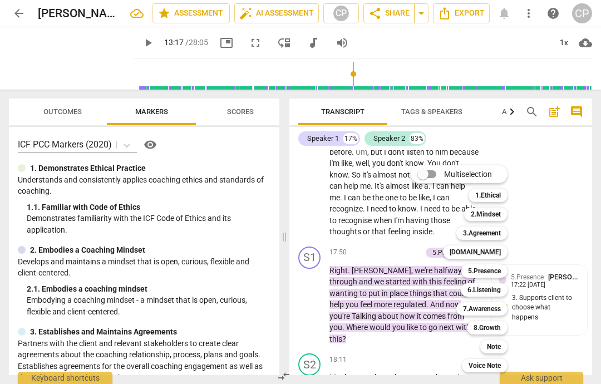
click at [484, 231] on b "3.Agreement" at bounding box center [482, 232] width 38 height 13
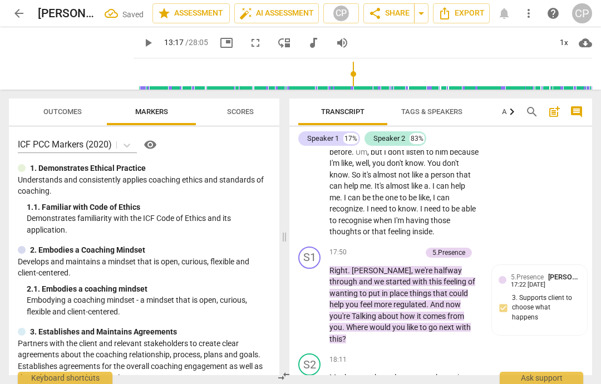
scroll to position [5754, 0]
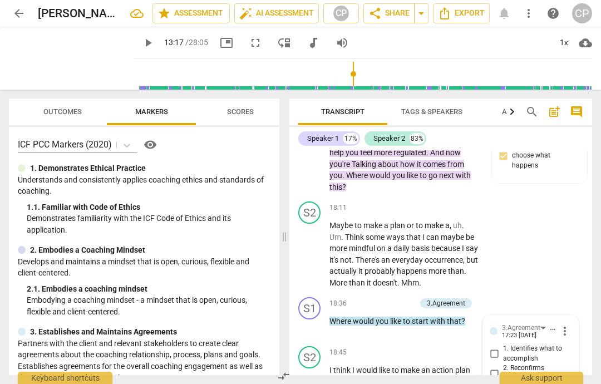
checkbox input "true"
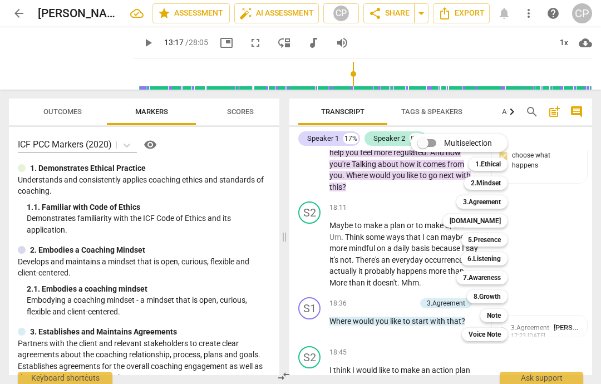
click at [487, 295] on b "8.Growth" at bounding box center [486, 296] width 27 height 13
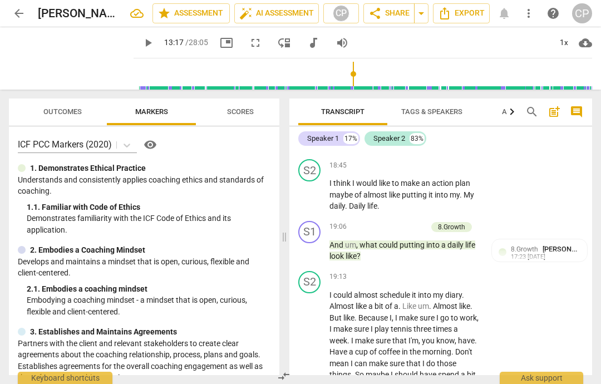
scroll to position [5940, 0]
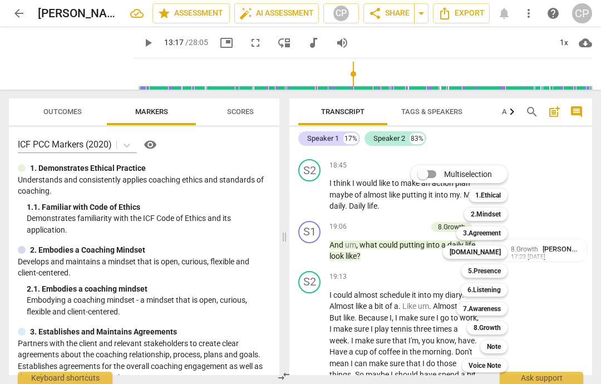
click at [487, 290] on b "6.Listening" at bounding box center [483, 289] width 33 height 13
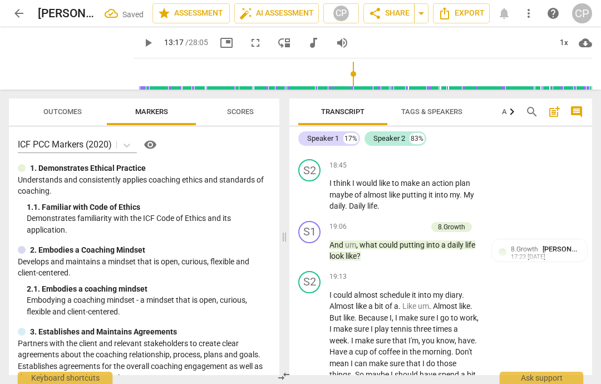
scroll to position [6136, 0]
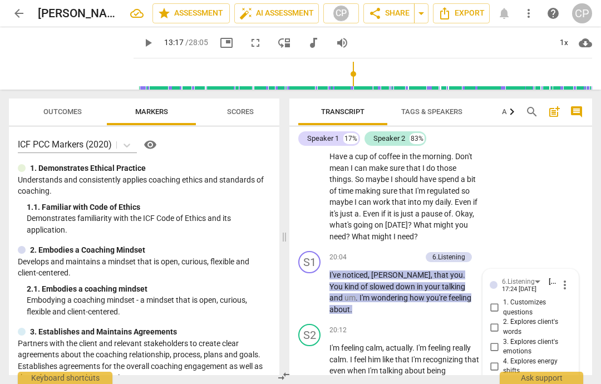
click at [494, 359] on input "4. Explores energy shifts" at bounding box center [494, 365] width 18 height 13
checkbox input "true"
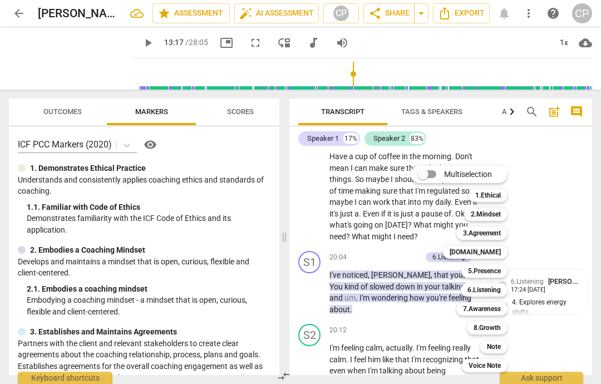
click at [494, 249] on b "[DOMAIN_NAME]" at bounding box center [474, 251] width 51 height 13
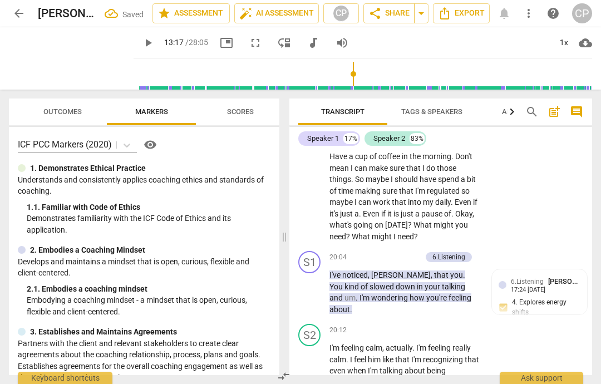
scroll to position [6336, 0]
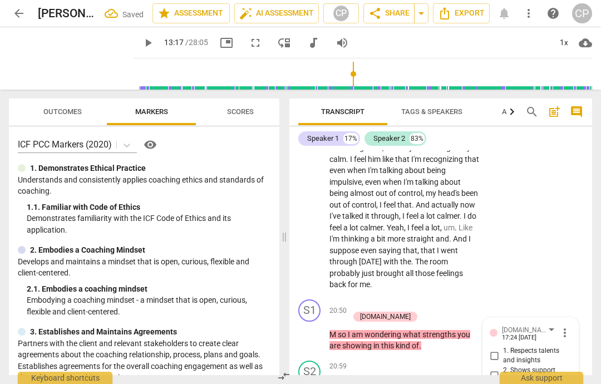
click at [492, 349] on input "1. Respects talents and insights" at bounding box center [494, 355] width 18 height 13
checkbox input "true"
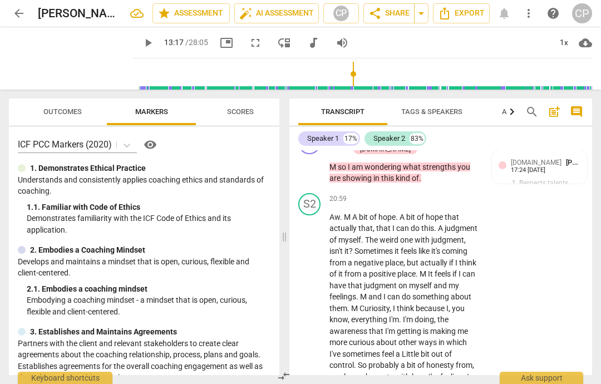
scroll to position [6503, 0]
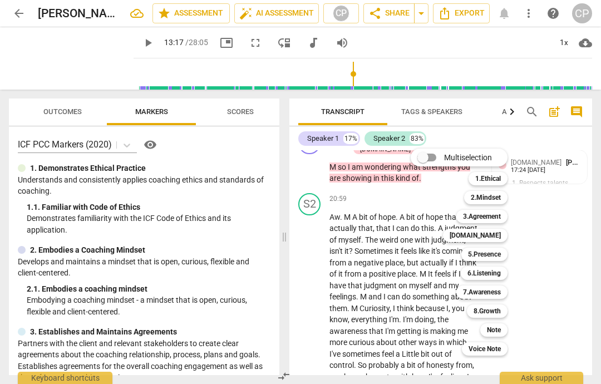
click at [492, 310] on b "8.Growth" at bounding box center [486, 310] width 27 height 13
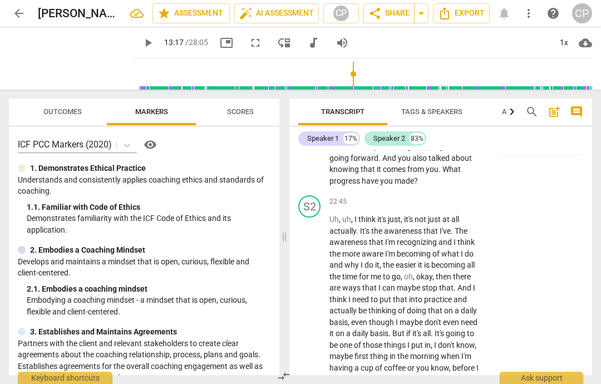
scroll to position [6863, 0]
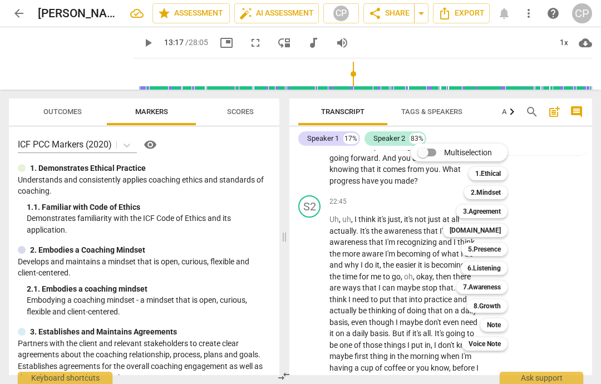
click at [495, 229] on b "[DOMAIN_NAME]" at bounding box center [474, 230] width 51 height 13
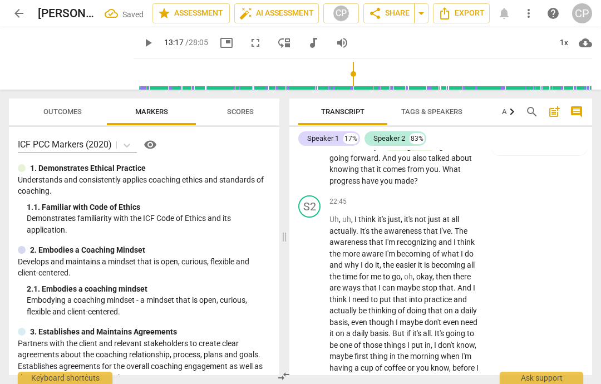
scroll to position [7001, 0]
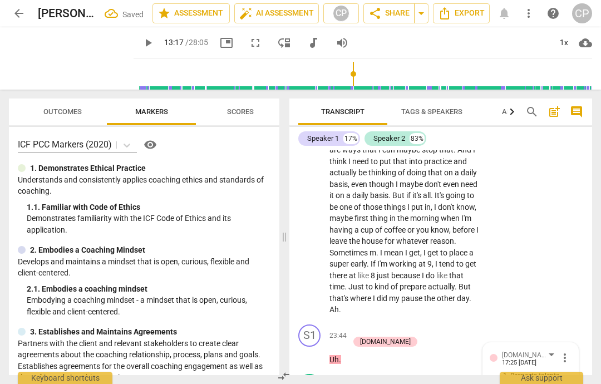
checkbox input "true"
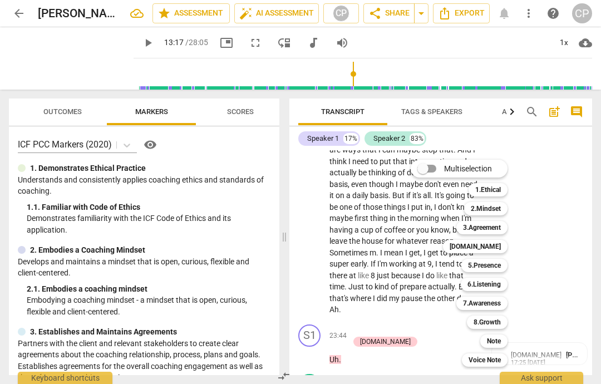
click at [494, 244] on b "[DOMAIN_NAME]" at bounding box center [474, 246] width 51 height 13
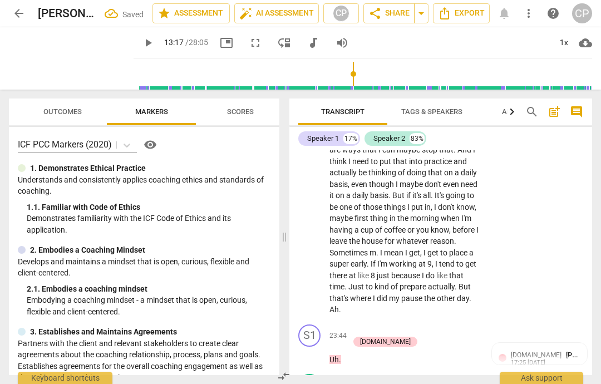
scroll to position [7155, 0]
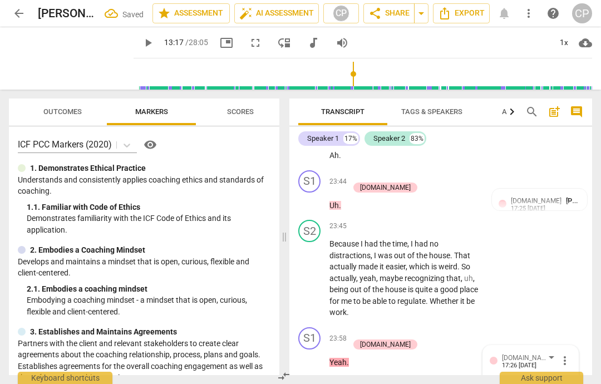
checkbox input "true"
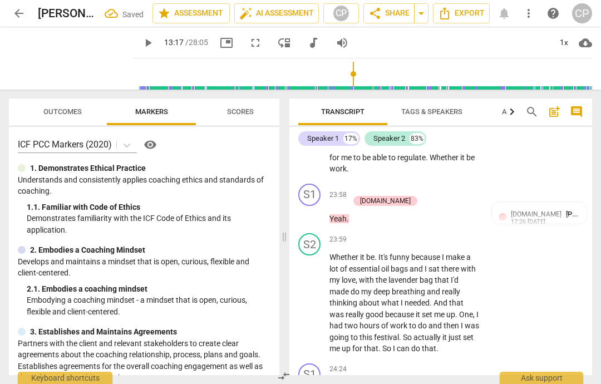
scroll to position [7299, 0]
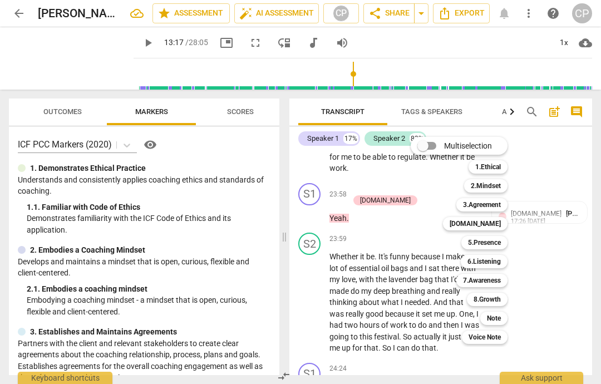
click at [489, 224] on b "[DOMAIN_NAME]" at bounding box center [474, 223] width 51 height 13
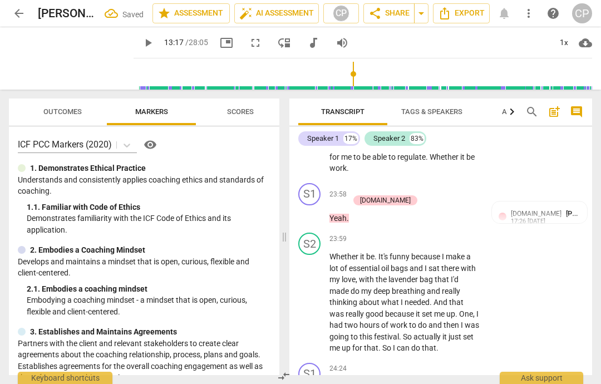
scroll to position [7430, 0]
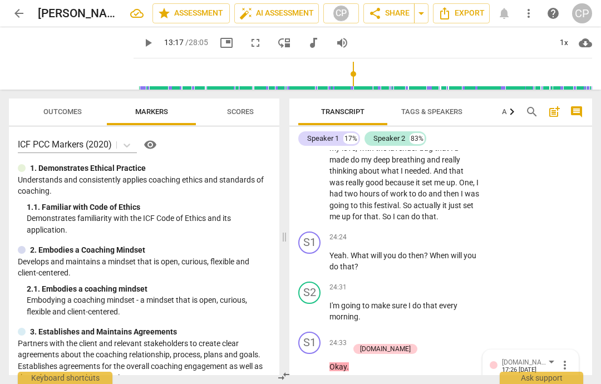
checkbox input "true"
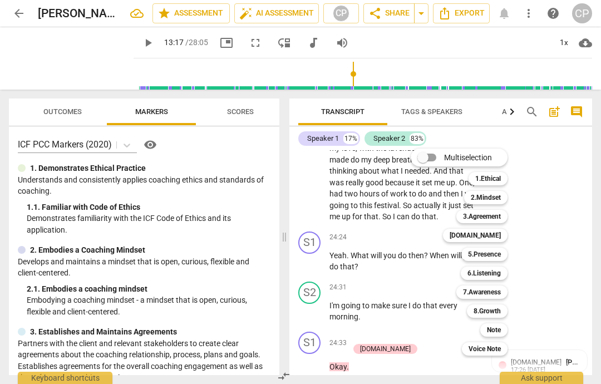
click at [488, 309] on b "8.Growth" at bounding box center [486, 310] width 27 height 13
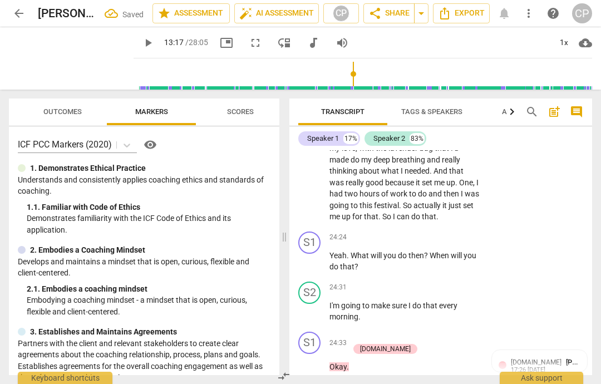
scroll to position [7668, 0]
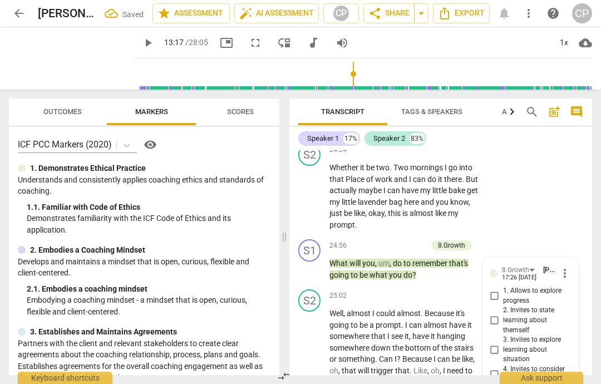
checkbox input "true"
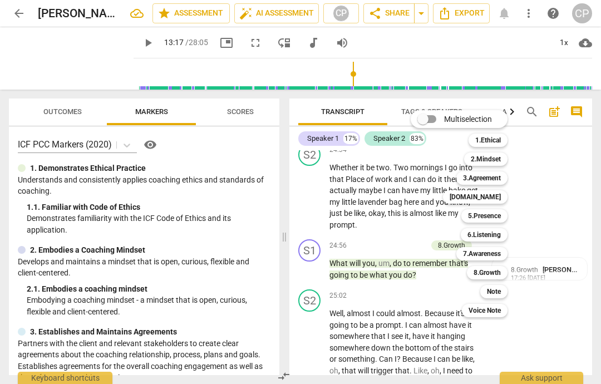
click at [492, 270] on b "8.Growth" at bounding box center [486, 272] width 27 height 13
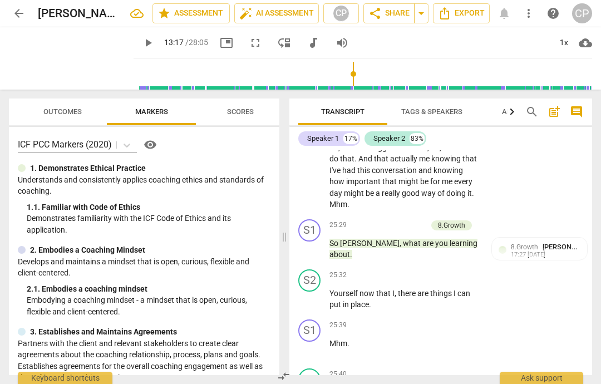
scroll to position [7891, 0]
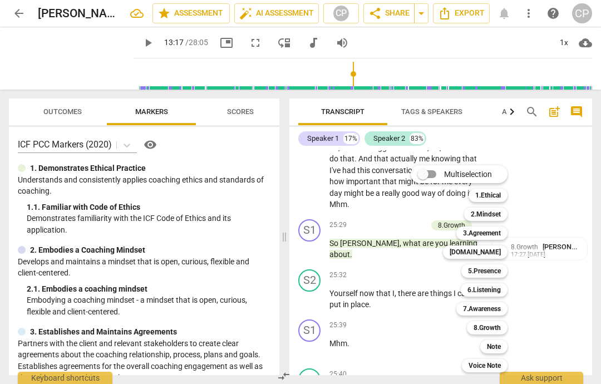
click at [489, 325] on b "8.Growth" at bounding box center [486, 327] width 27 height 13
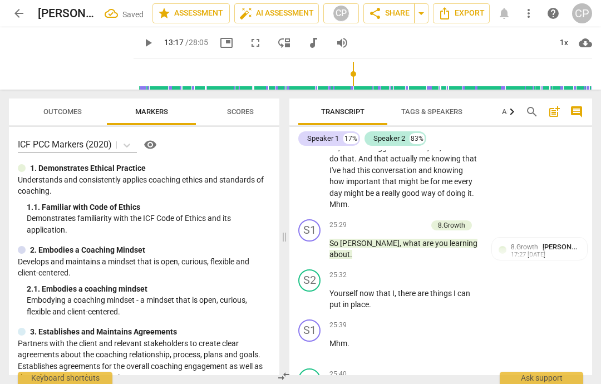
scroll to position [8164, 0]
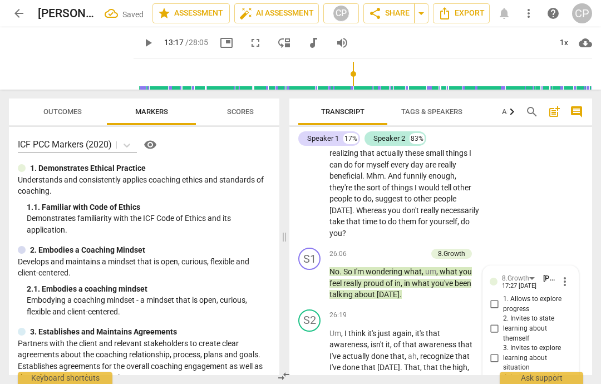
checkbox input "true"
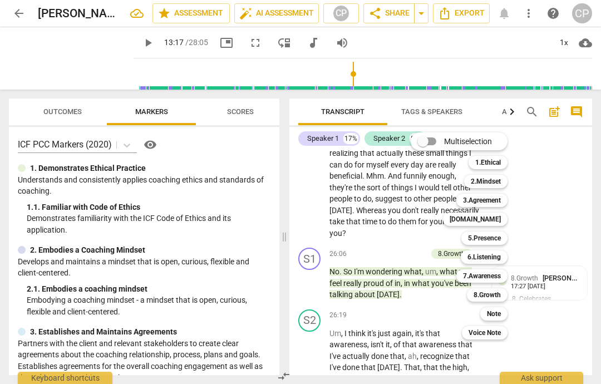
click at [491, 290] on b "8.Growth" at bounding box center [486, 294] width 27 height 13
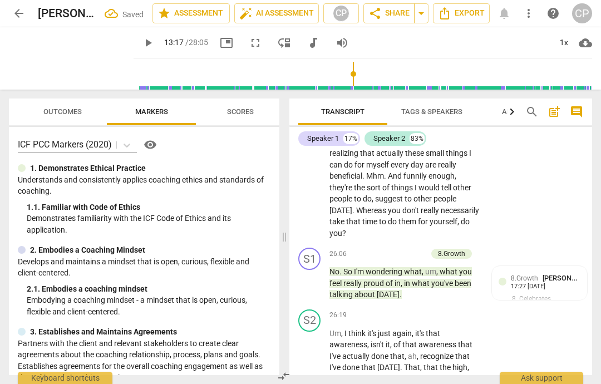
scroll to position [8385, 0]
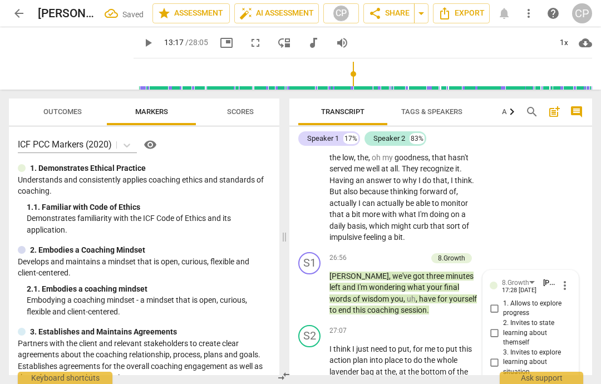
checkbox input "true"
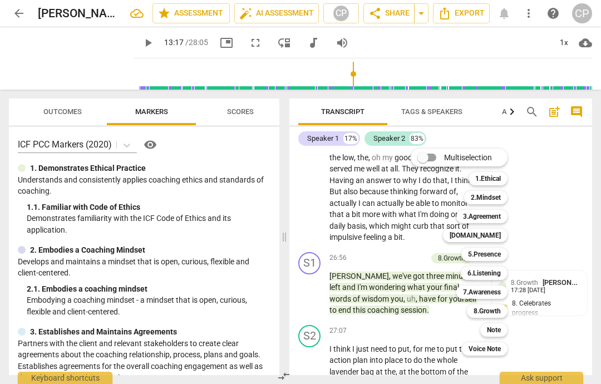
click at [491, 308] on b "8.Growth" at bounding box center [486, 310] width 27 height 13
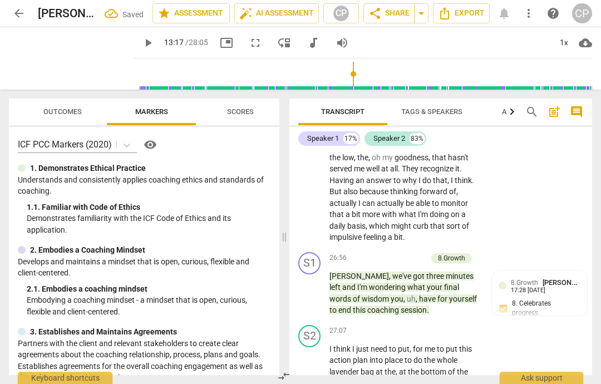
scroll to position [8621, 0]
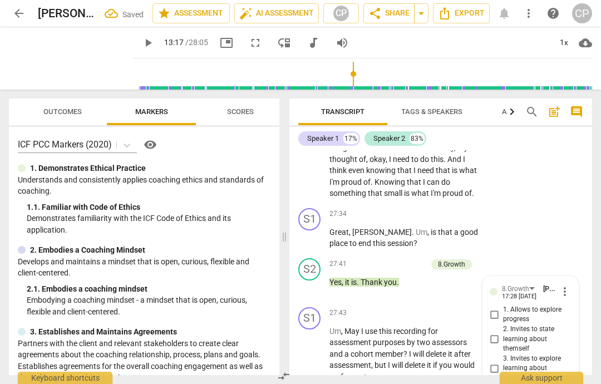
checkbox input "true"
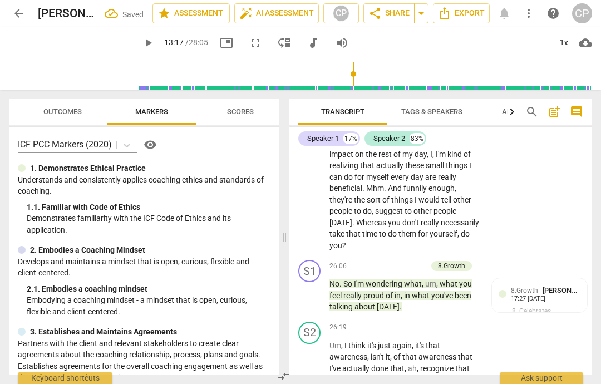
scroll to position [8151, 0]
click at [236, 110] on span "Scores" at bounding box center [240, 111] width 27 height 8
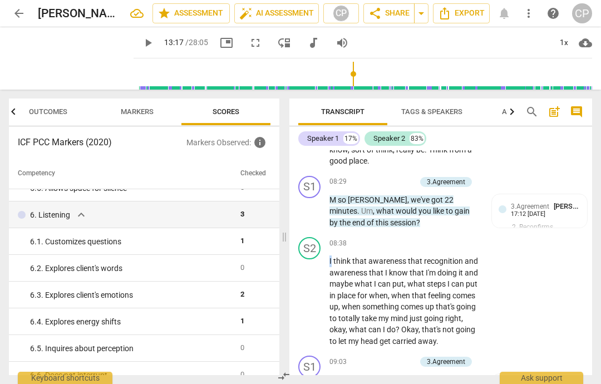
scroll to position [2813, 0]
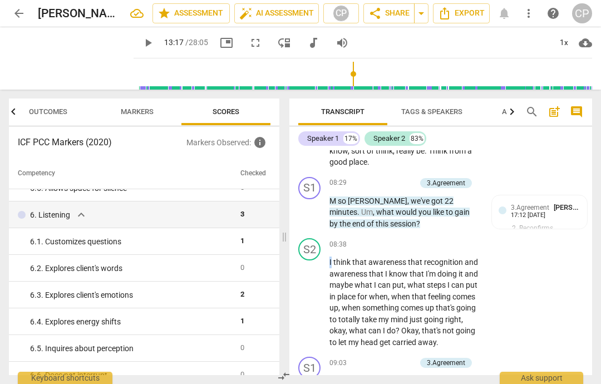
click at [338, 258] on span "think" at bounding box center [342, 262] width 19 height 9
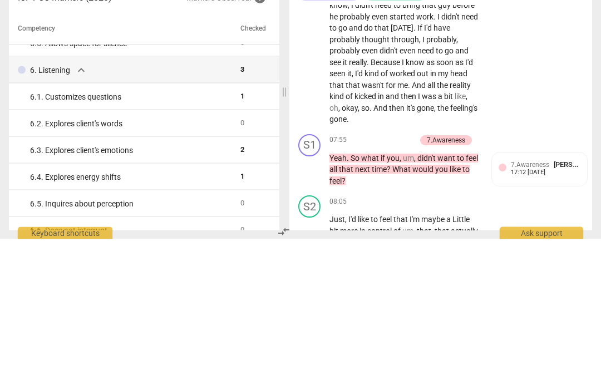
scroll to position [2542, 0]
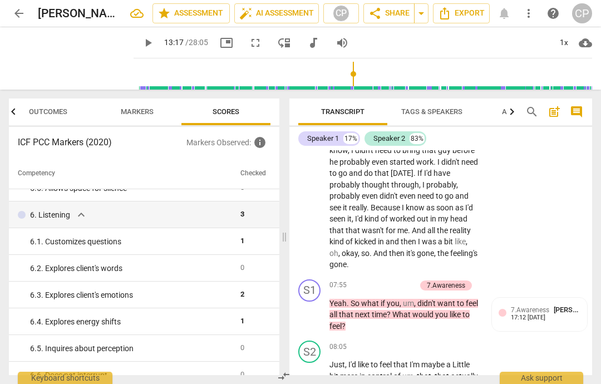
click at [227, 67] on input "range" at bounding box center [365, 74] width 454 height 36
click at [252, 74] on input "range" at bounding box center [365, 74] width 454 height 36
type input "474"
click at [276, 68] on input "range" at bounding box center [365, 74] width 454 height 36
click at [155, 41] on span "play_arrow" at bounding box center [147, 42] width 13 height 13
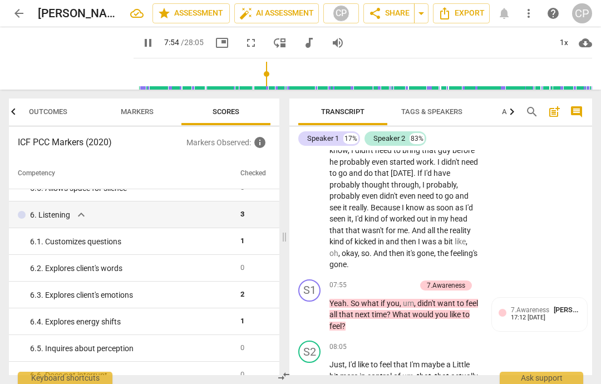
click at [155, 43] on span "pause" at bounding box center [147, 42] width 13 height 13
click at [19, 9] on span "arrow_back" at bounding box center [18, 13] width 13 height 13
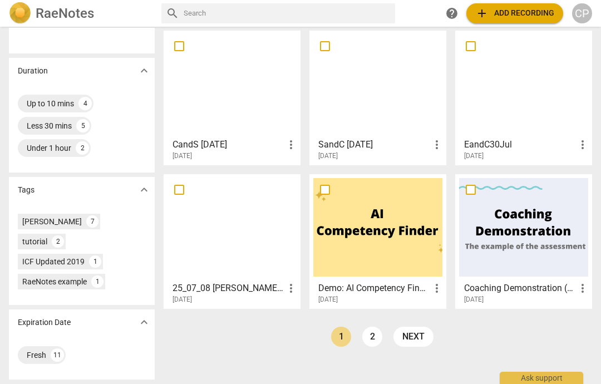
scroll to position [224, 0]
